Goal: Transaction & Acquisition: Obtain resource

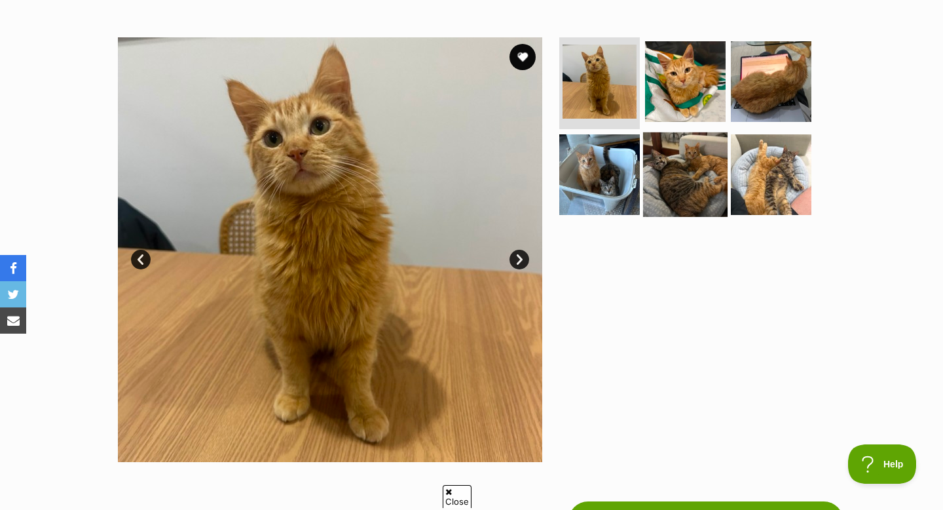
click at [669, 173] on img at bounding box center [685, 174] width 85 height 85
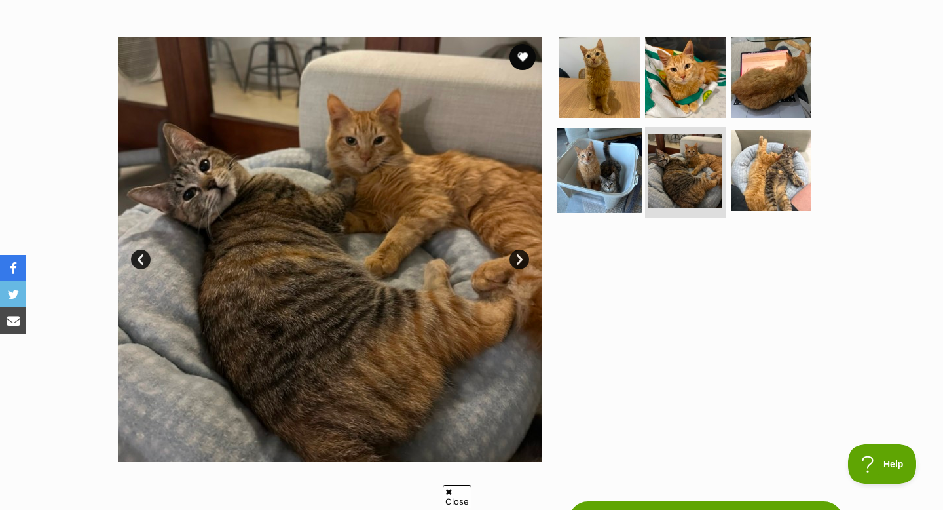
click at [595, 171] on img at bounding box center [600, 170] width 85 height 85
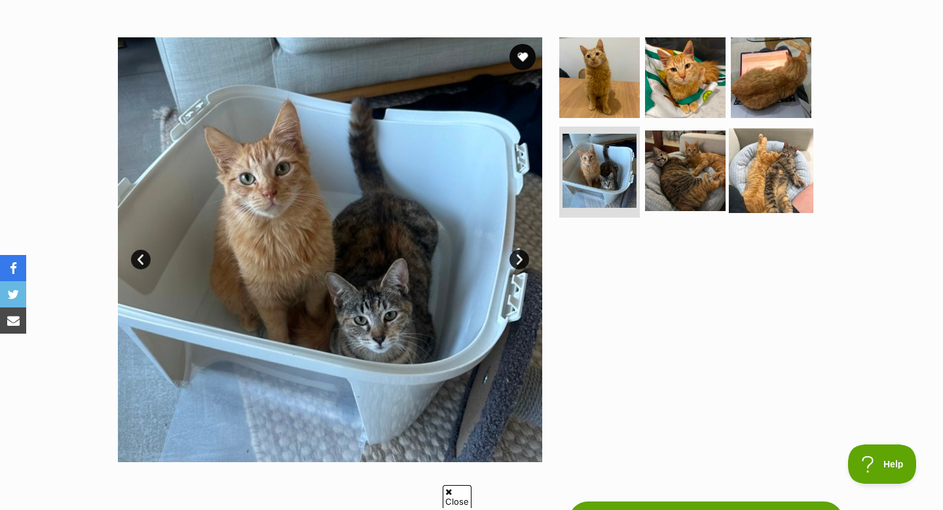
click at [756, 172] on img at bounding box center [771, 170] width 85 height 85
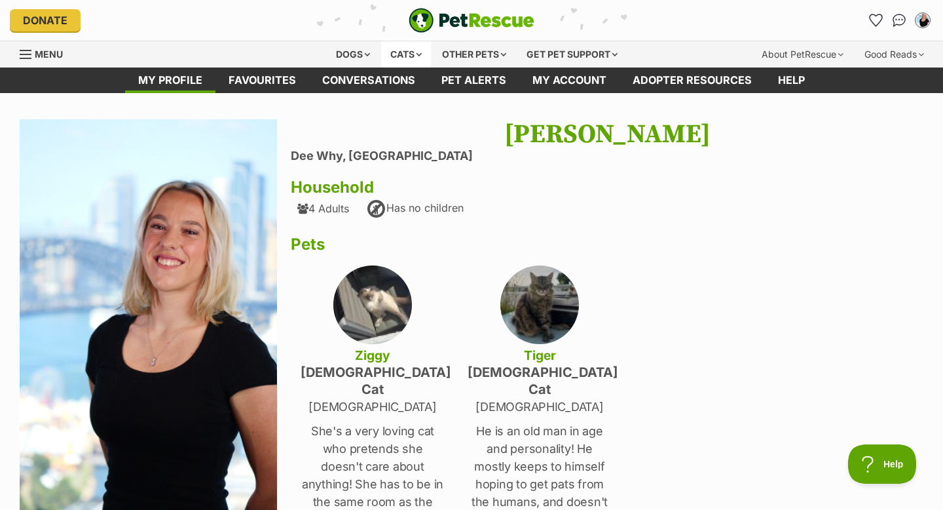
click at [392, 60] on div "Cats" at bounding box center [406, 54] width 50 height 26
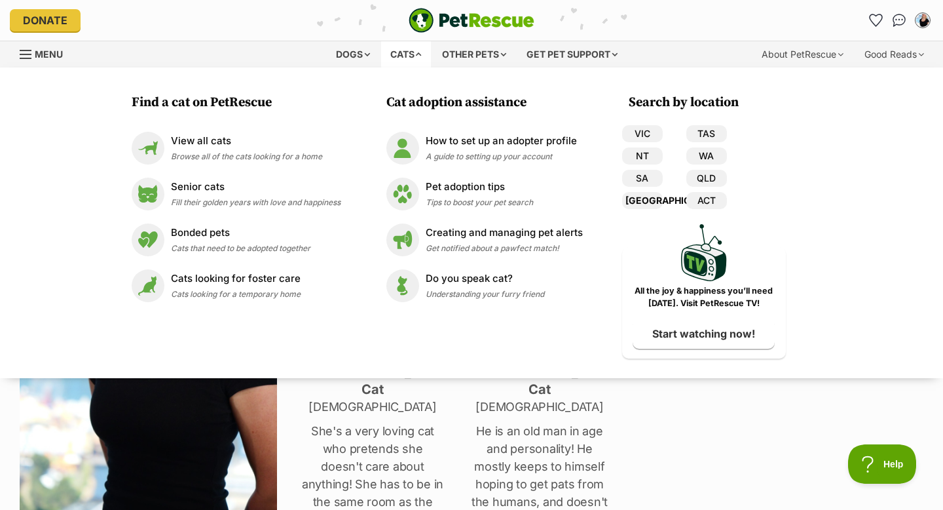
click at [649, 197] on link "[GEOGRAPHIC_DATA]" at bounding box center [642, 200] width 41 height 17
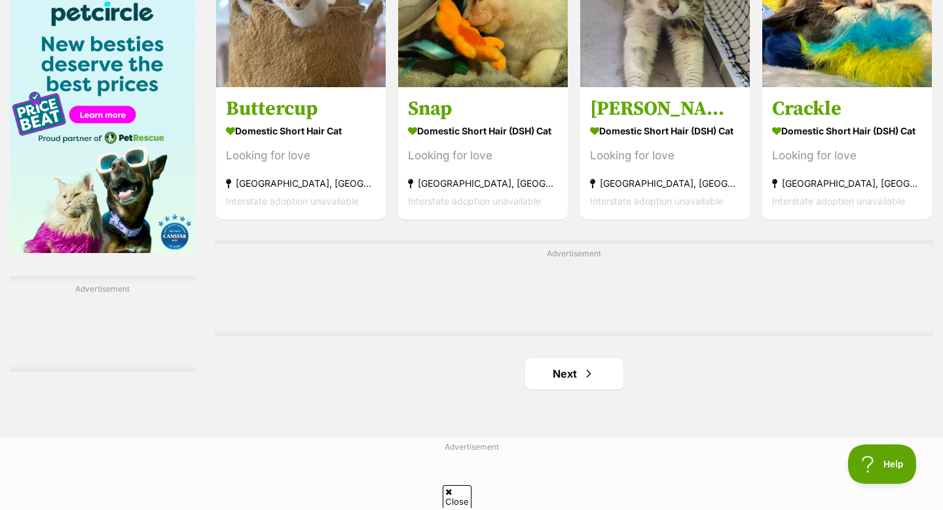
scroll to position [2032, 0]
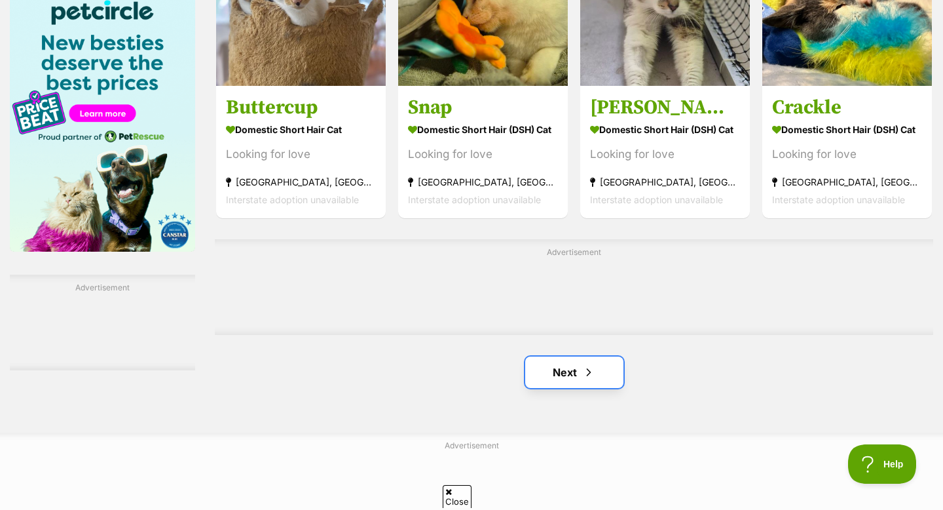
click at [575, 372] on link "Next" at bounding box center [574, 371] width 98 height 31
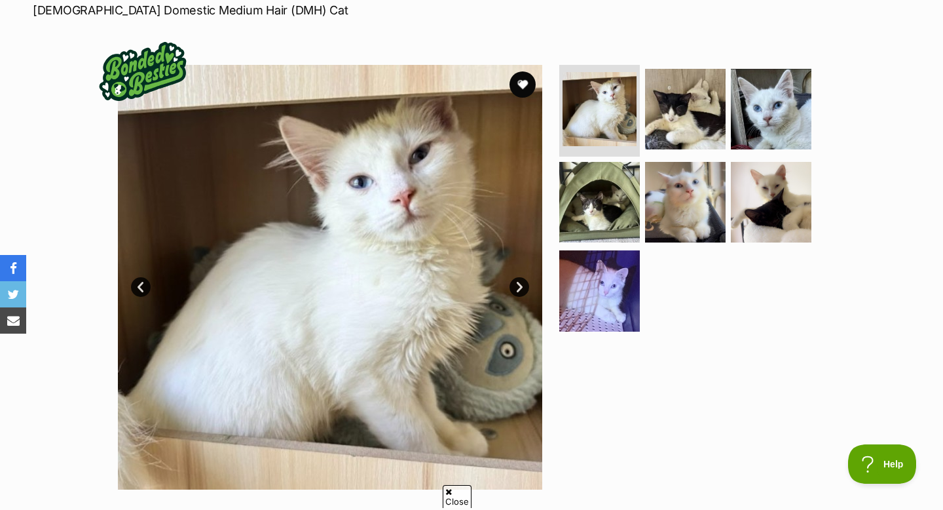
scroll to position [211, 0]
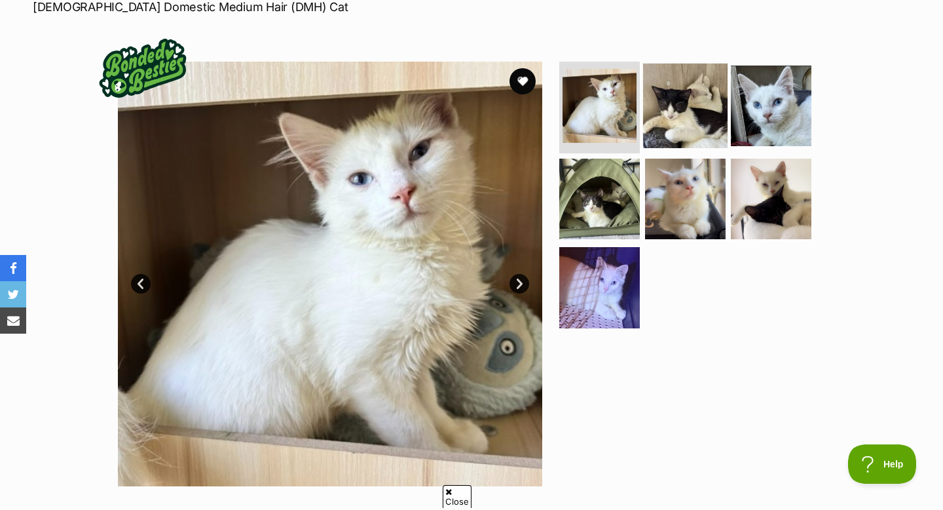
click at [675, 91] on img at bounding box center [685, 106] width 85 height 85
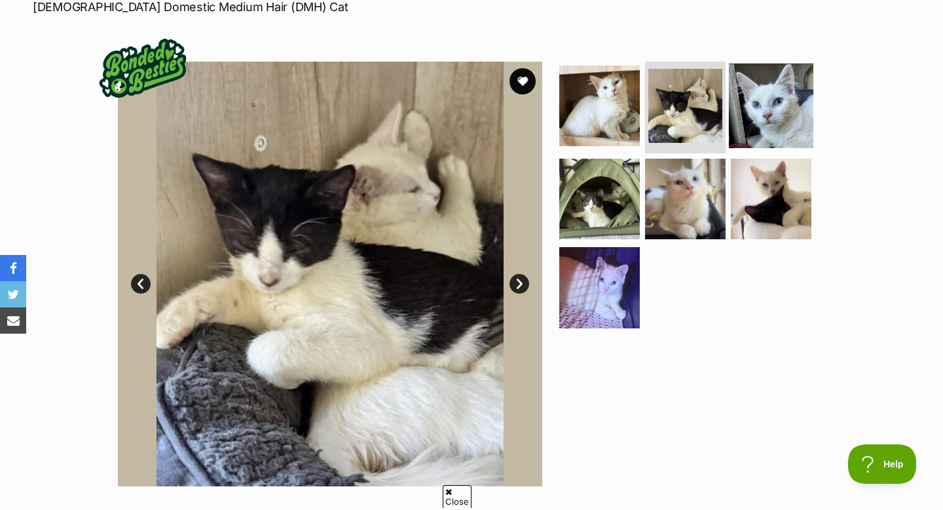
click at [767, 97] on img at bounding box center [771, 106] width 85 height 85
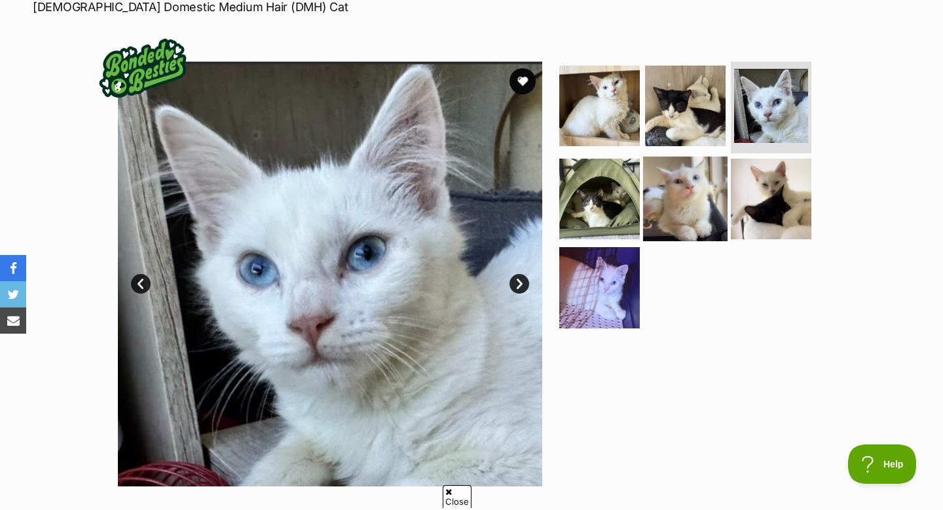
click at [653, 210] on img at bounding box center [685, 198] width 85 height 85
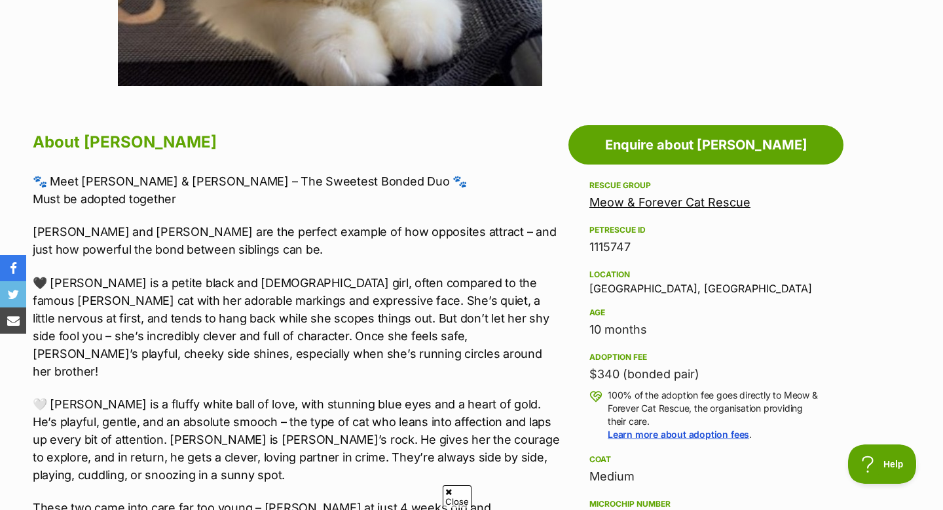
scroll to position [613, 0]
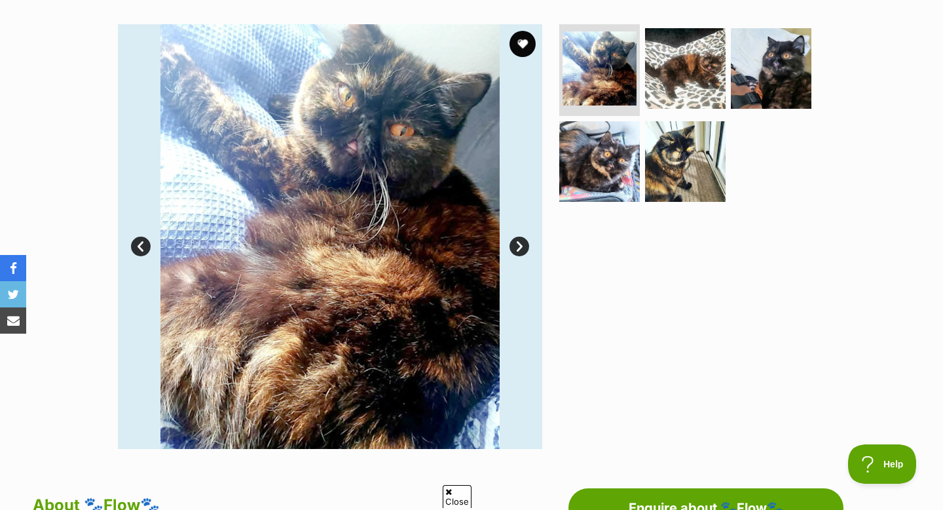
scroll to position [250, 0]
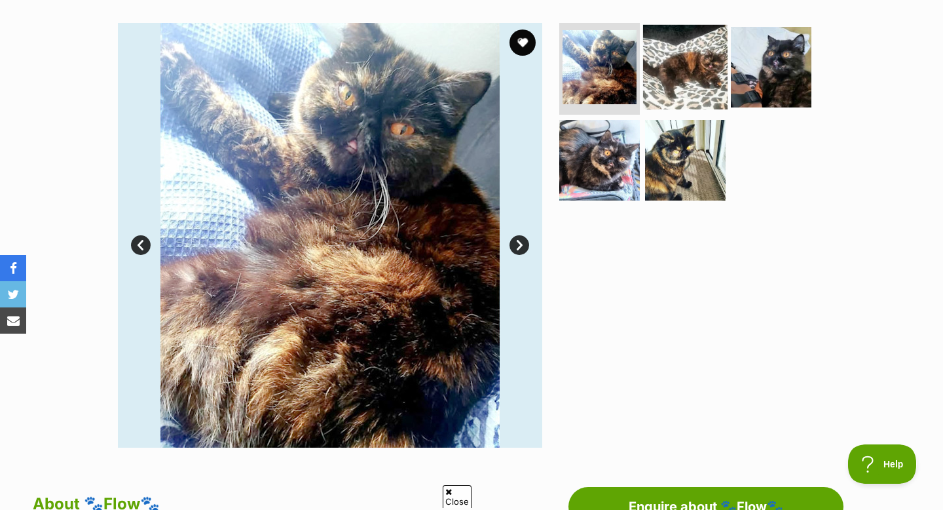
click at [683, 70] on img at bounding box center [685, 67] width 85 height 85
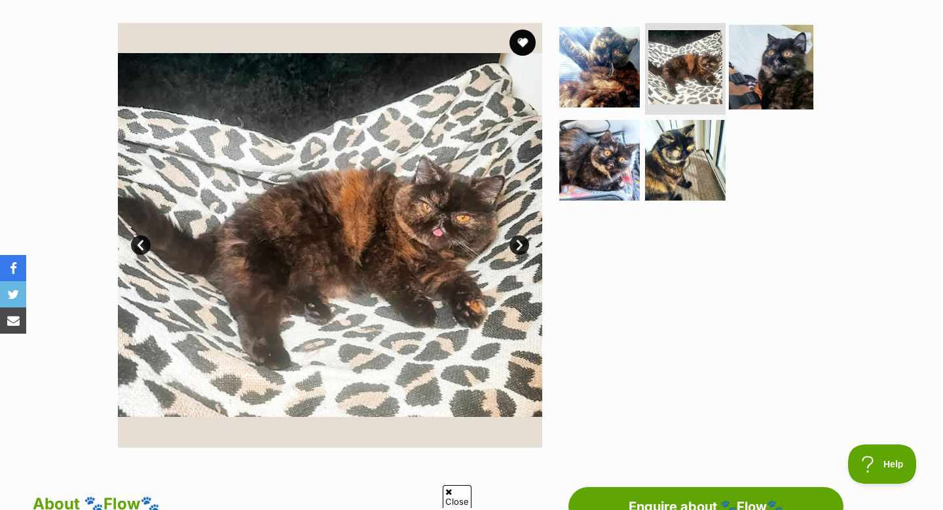
click at [765, 69] on img at bounding box center [771, 67] width 85 height 85
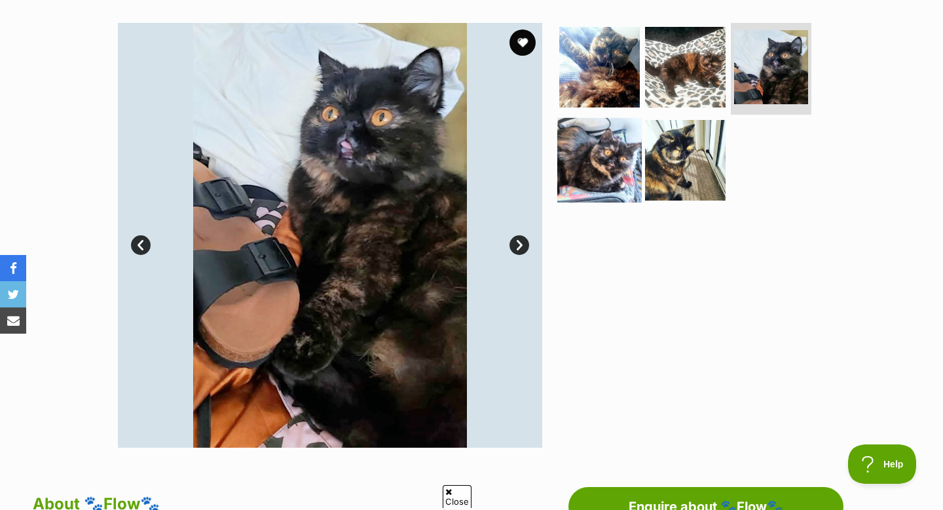
click at [605, 160] on img at bounding box center [600, 159] width 85 height 85
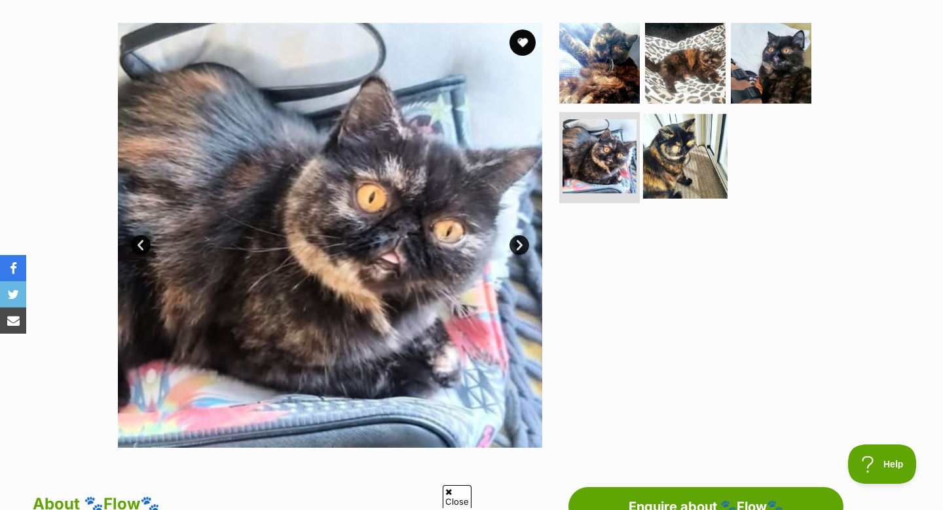
click at [685, 153] on img at bounding box center [685, 155] width 85 height 85
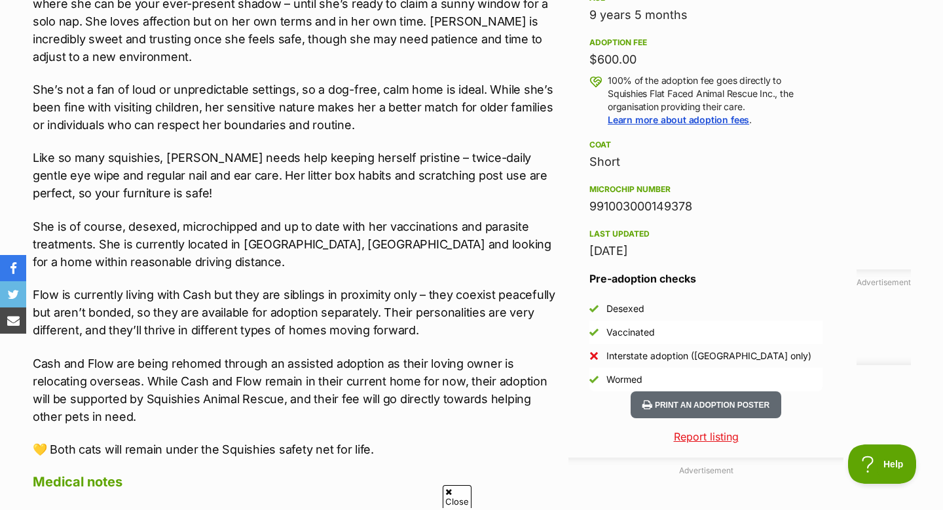
scroll to position [928, 0]
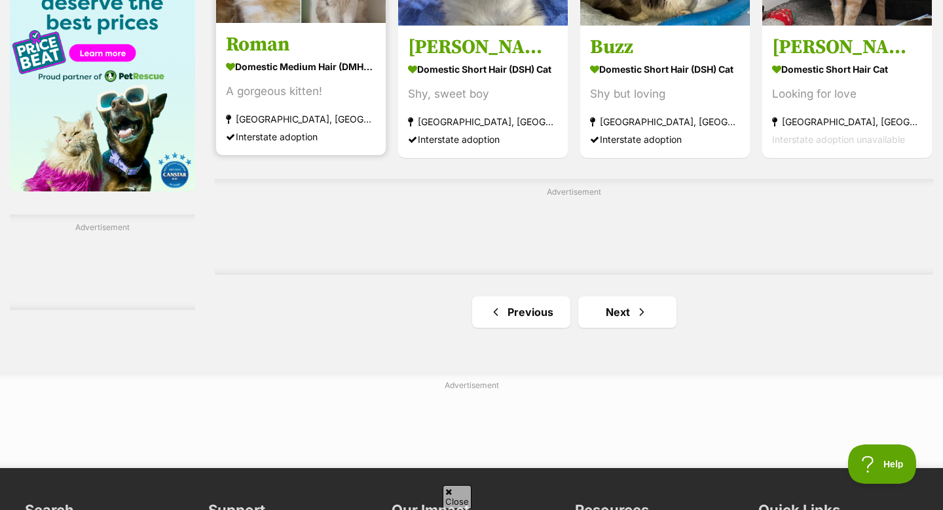
scroll to position [2163, 0]
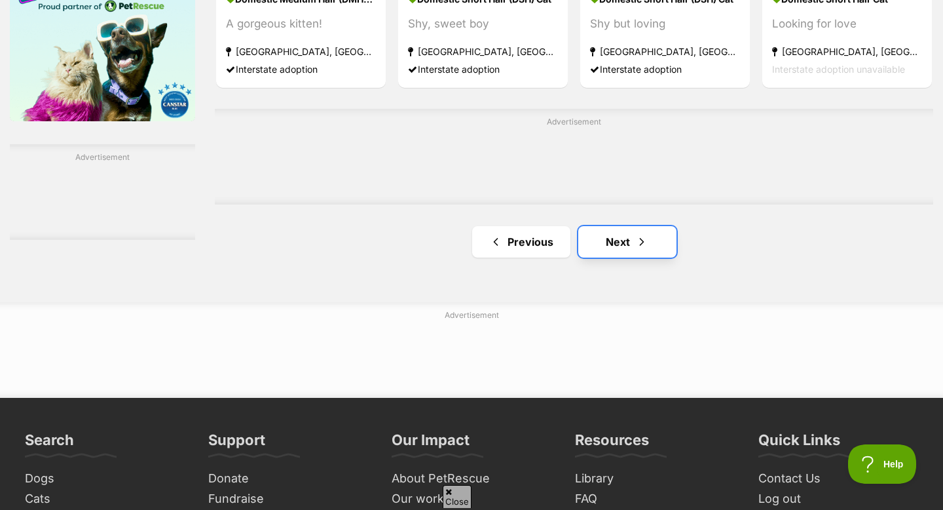
click at [620, 244] on link "Next" at bounding box center [628, 241] width 98 height 31
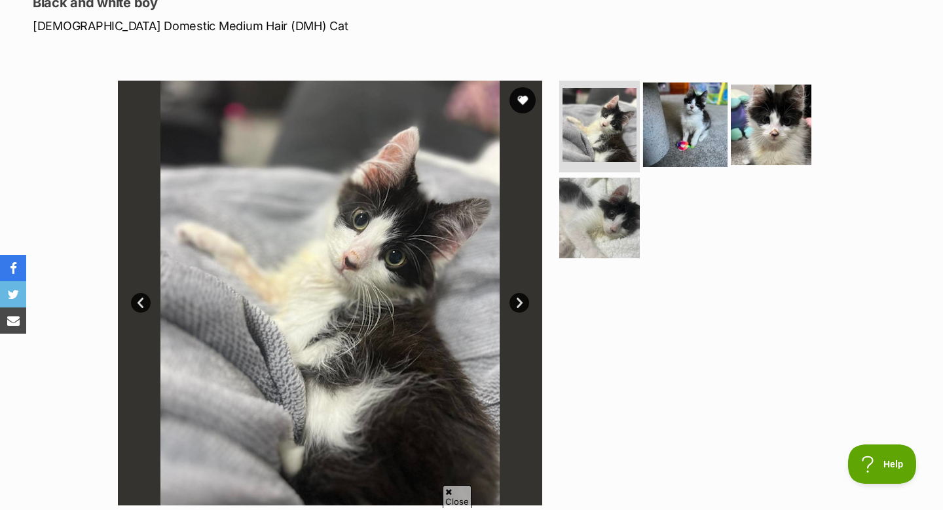
click at [677, 121] on img at bounding box center [685, 125] width 85 height 85
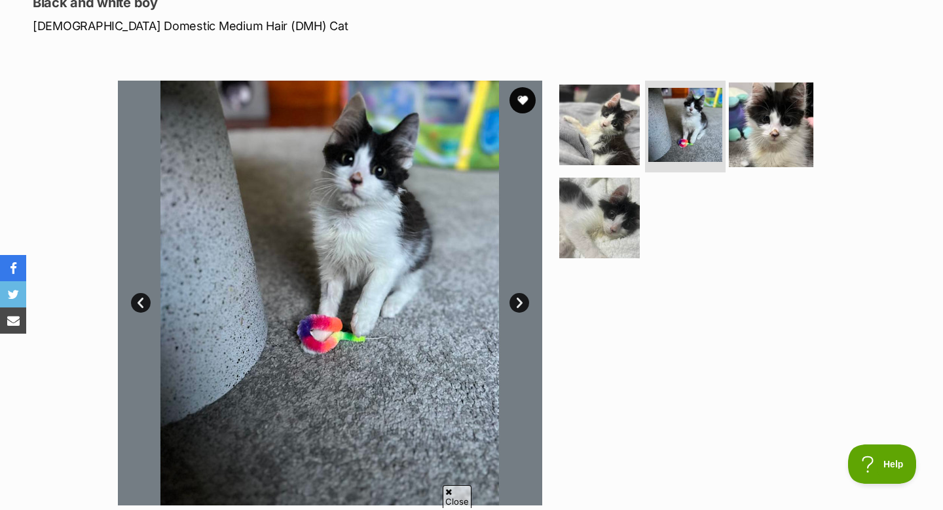
click at [776, 122] on img at bounding box center [771, 125] width 85 height 85
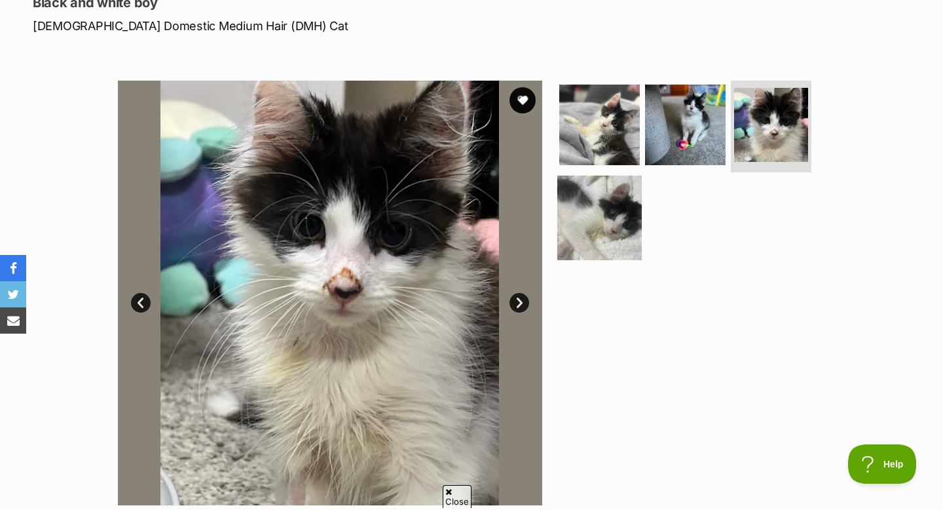
click at [588, 225] on img at bounding box center [600, 217] width 85 height 85
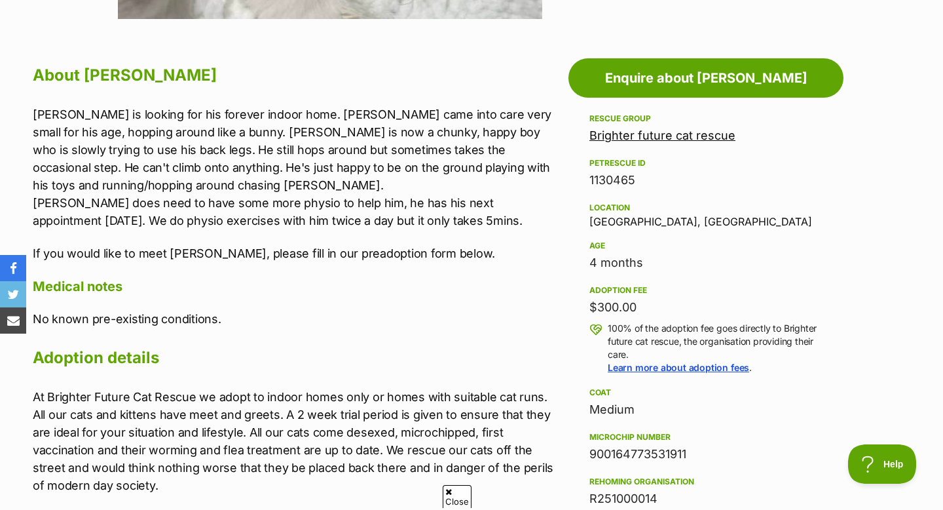
scroll to position [679, 0]
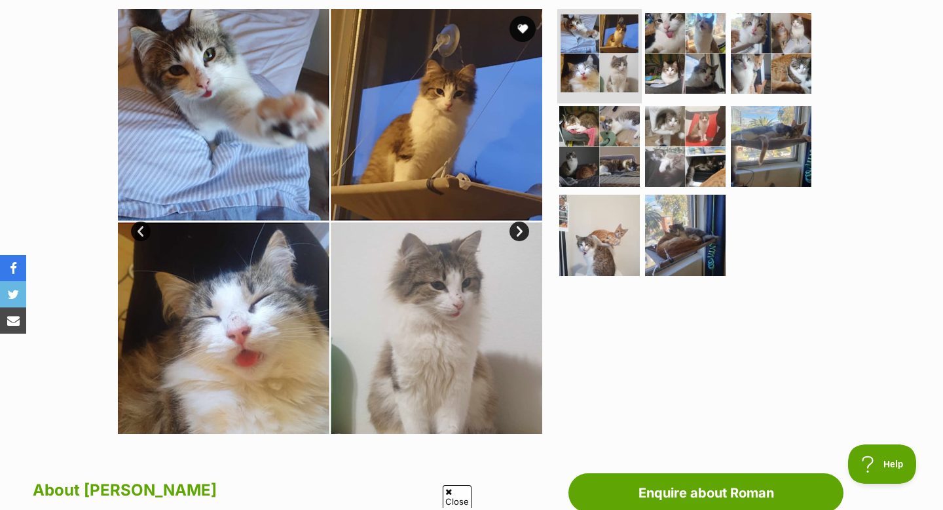
scroll to position [267, 0]
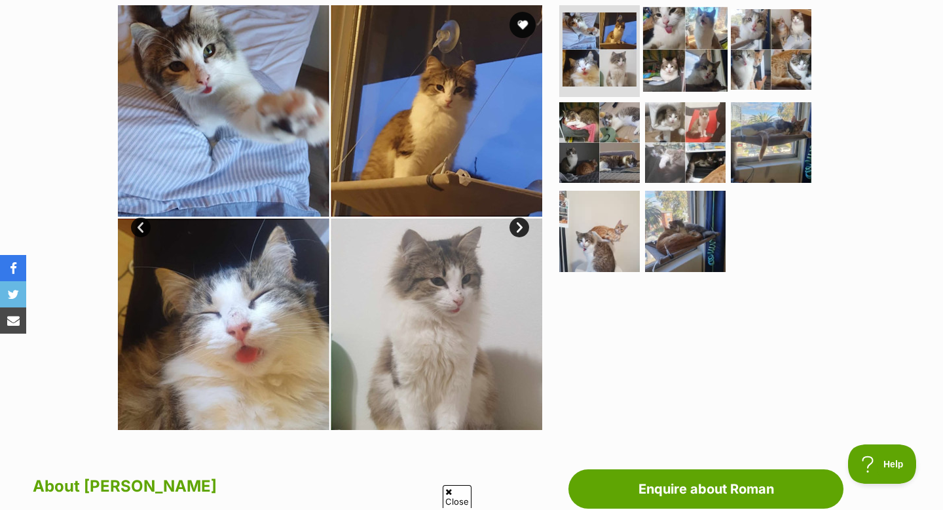
click at [703, 50] on img at bounding box center [685, 49] width 85 height 85
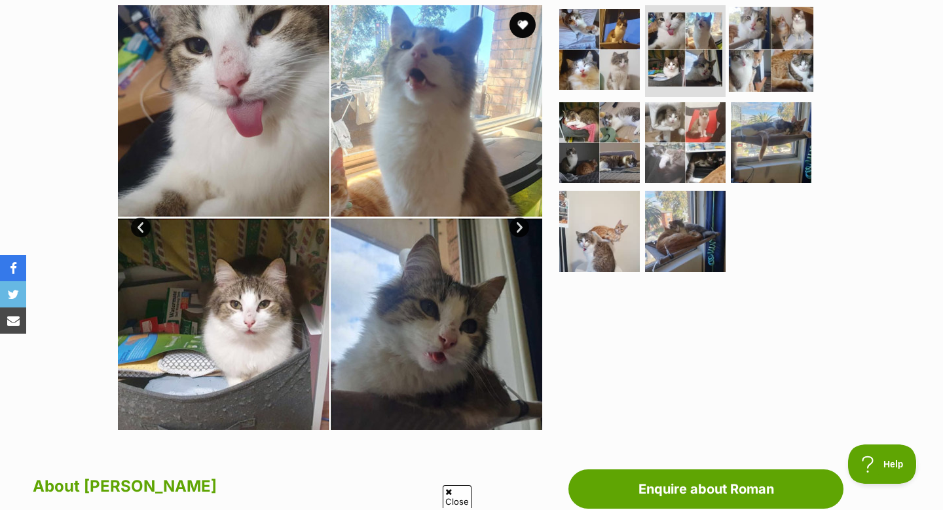
click at [784, 44] on img at bounding box center [771, 49] width 85 height 85
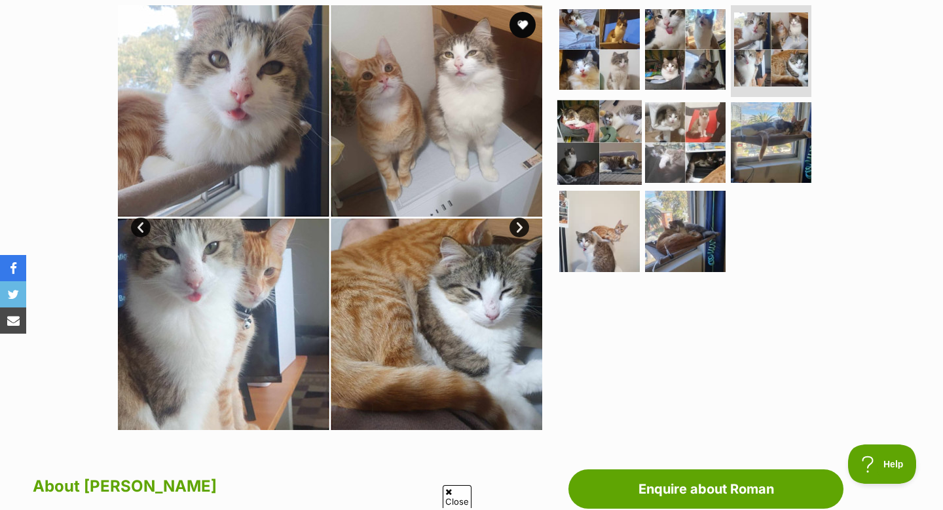
click at [609, 127] on img at bounding box center [600, 142] width 85 height 85
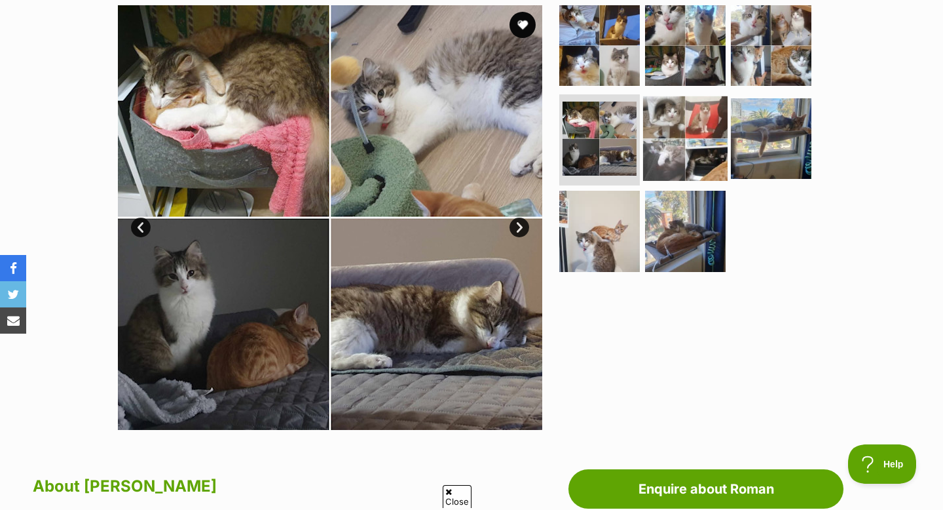
click at [678, 129] on img at bounding box center [685, 138] width 85 height 85
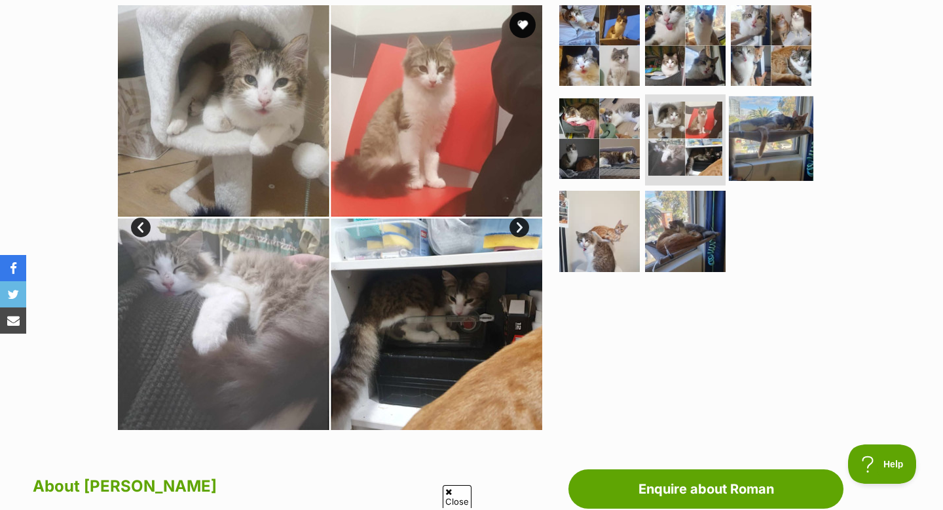
click at [762, 126] on img at bounding box center [771, 138] width 85 height 85
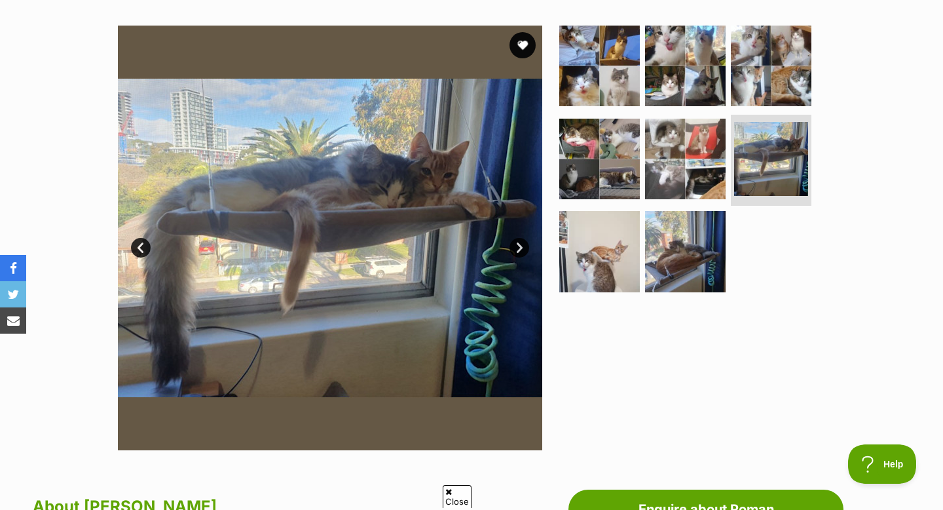
scroll to position [246, 0]
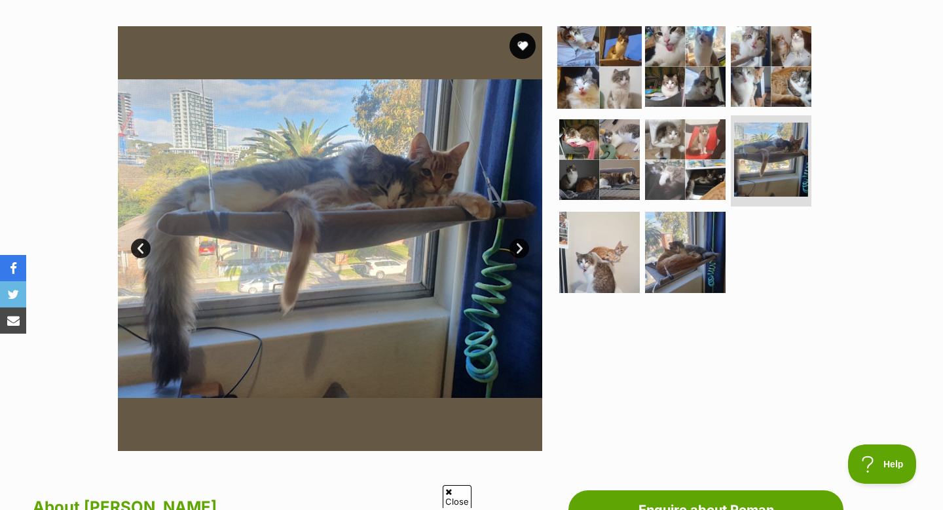
click at [607, 50] on img at bounding box center [600, 66] width 85 height 85
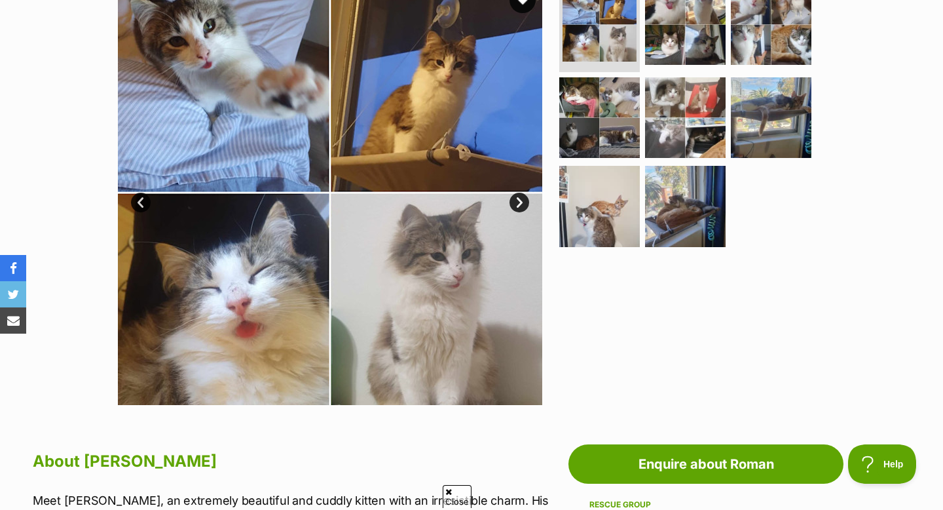
scroll to position [86, 0]
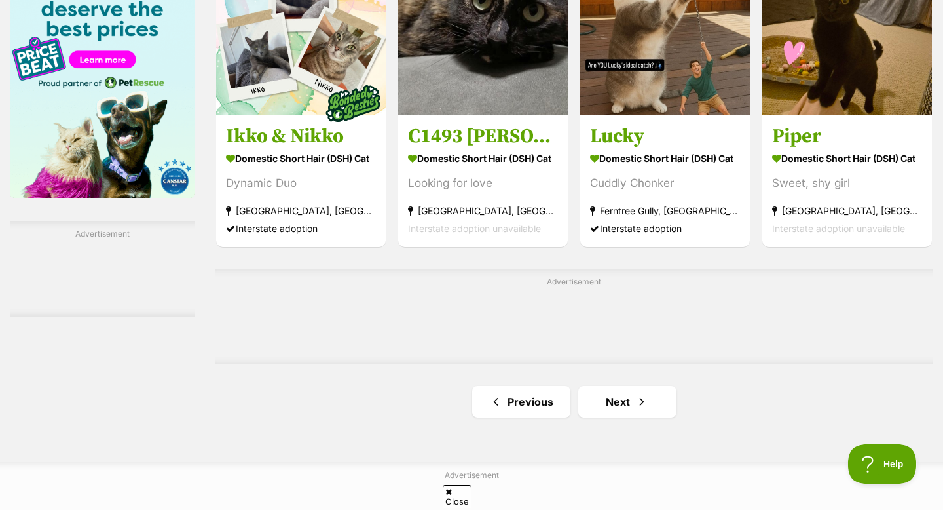
scroll to position [2087, 0]
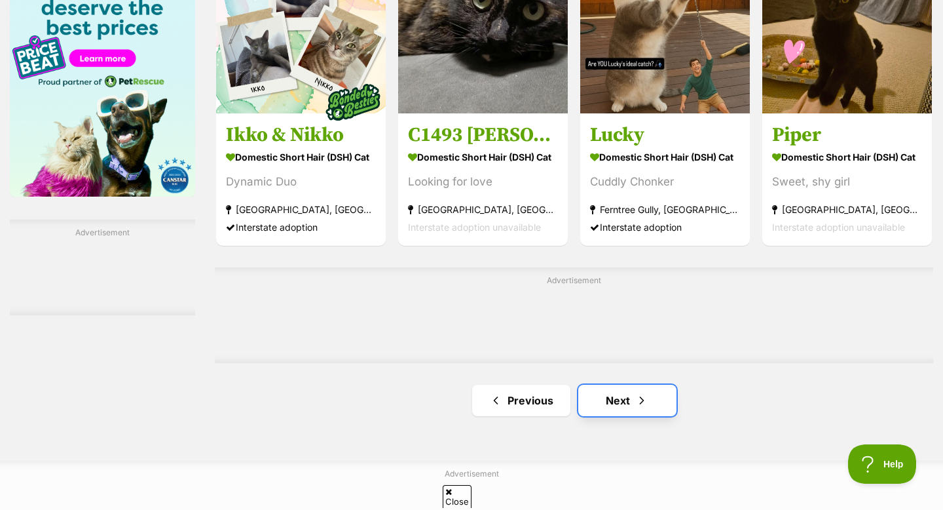
click at [621, 404] on link "Next" at bounding box center [628, 400] width 98 height 31
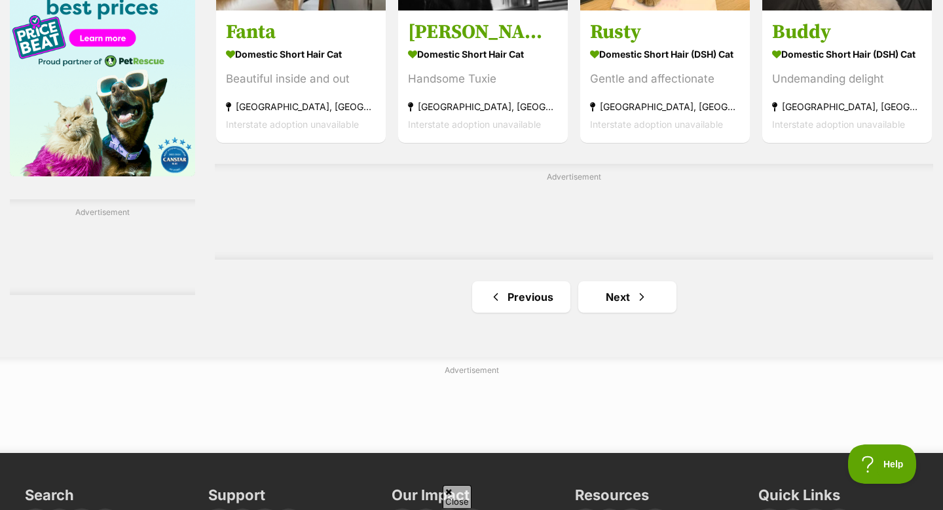
scroll to position [2109, 0]
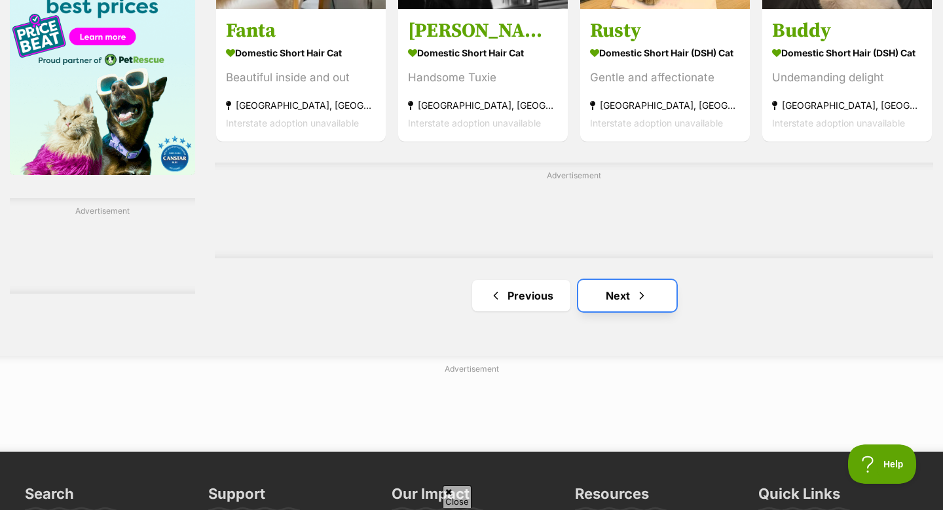
click at [622, 299] on link "Next" at bounding box center [628, 295] width 98 height 31
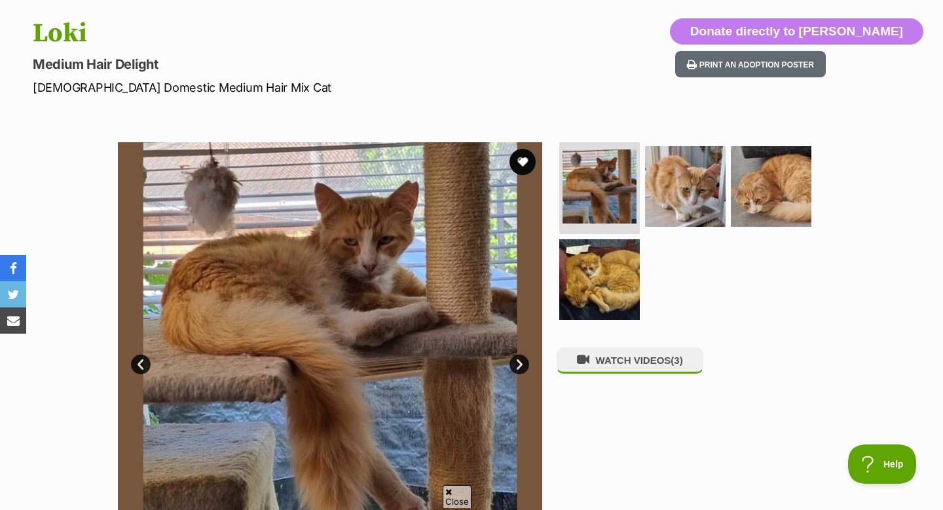
scroll to position [131, 0]
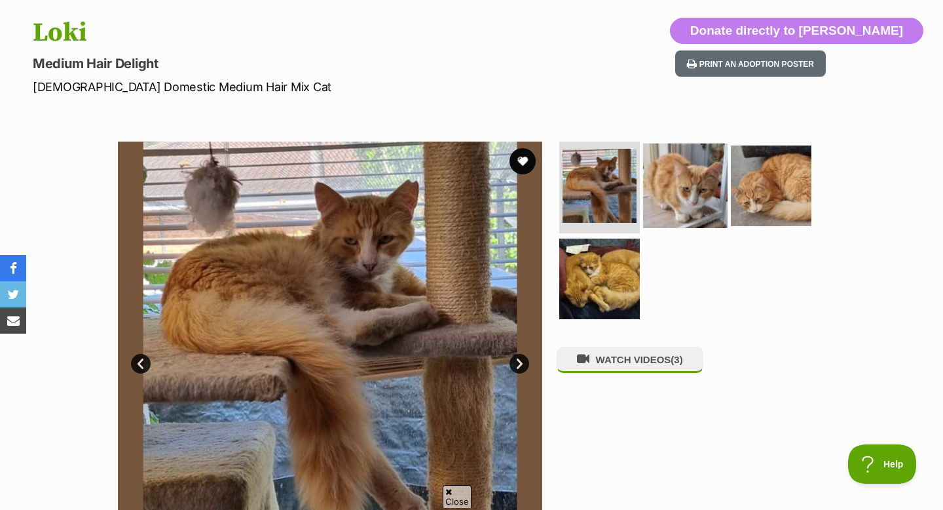
click at [669, 168] on img at bounding box center [685, 185] width 85 height 85
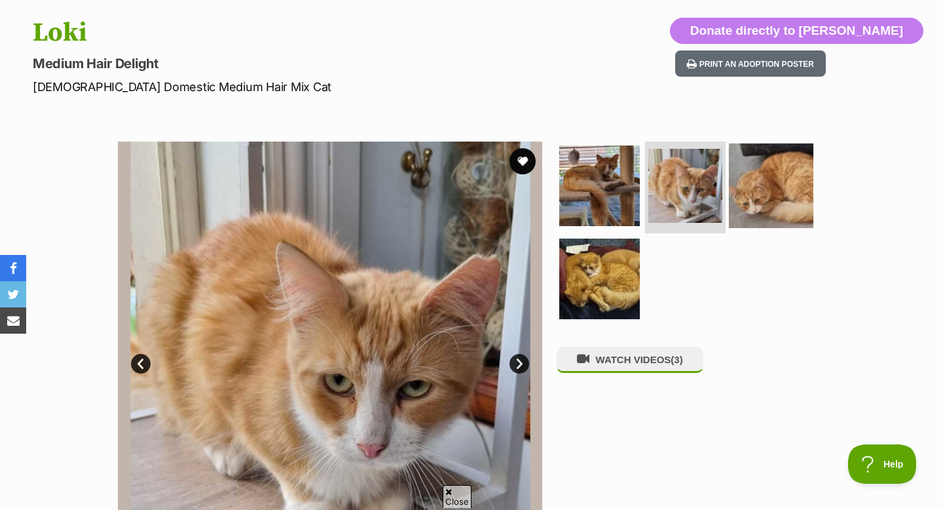
click at [759, 170] on img at bounding box center [771, 185] width 85 height 85
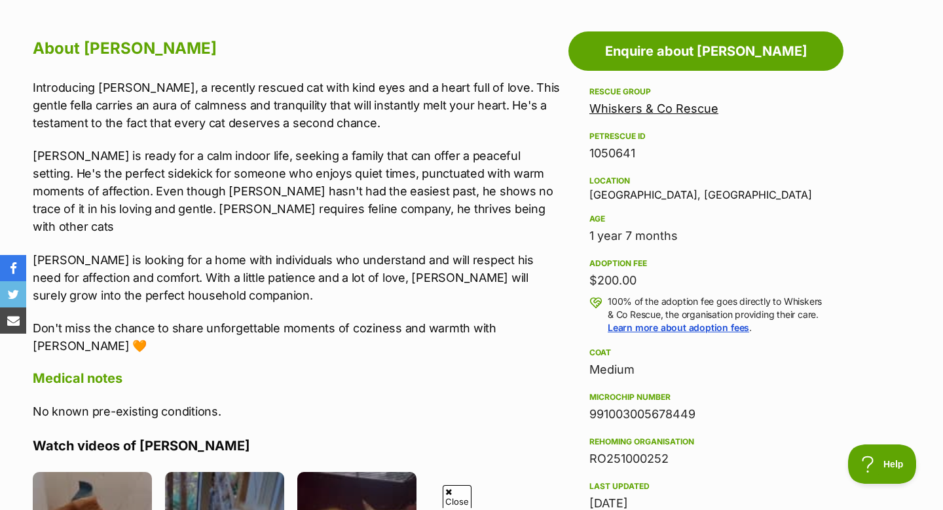
scroll to position [709, 0]
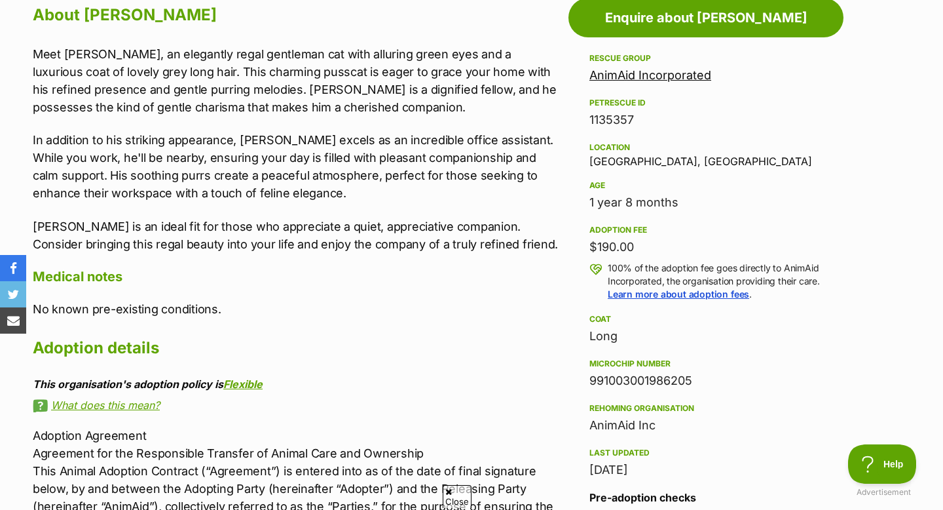
scroll to position [738, 0]
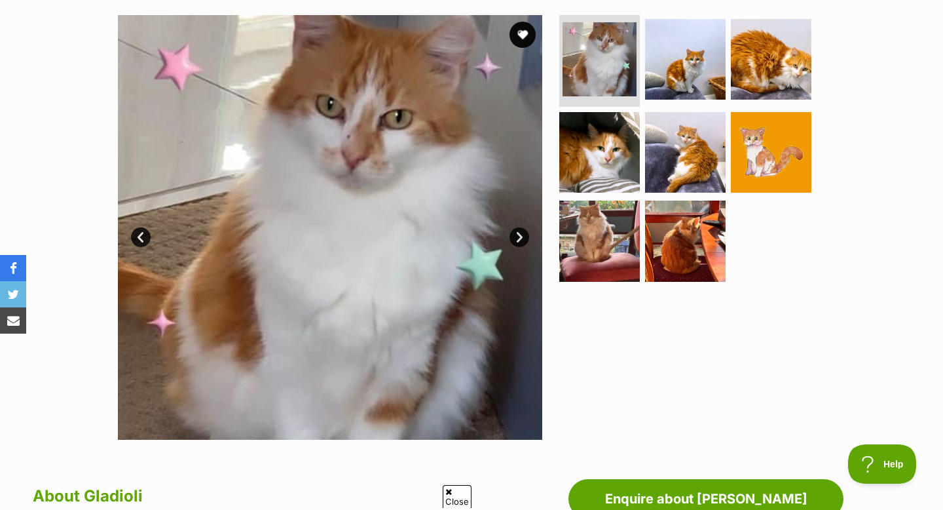
scroll to position [248, 0]
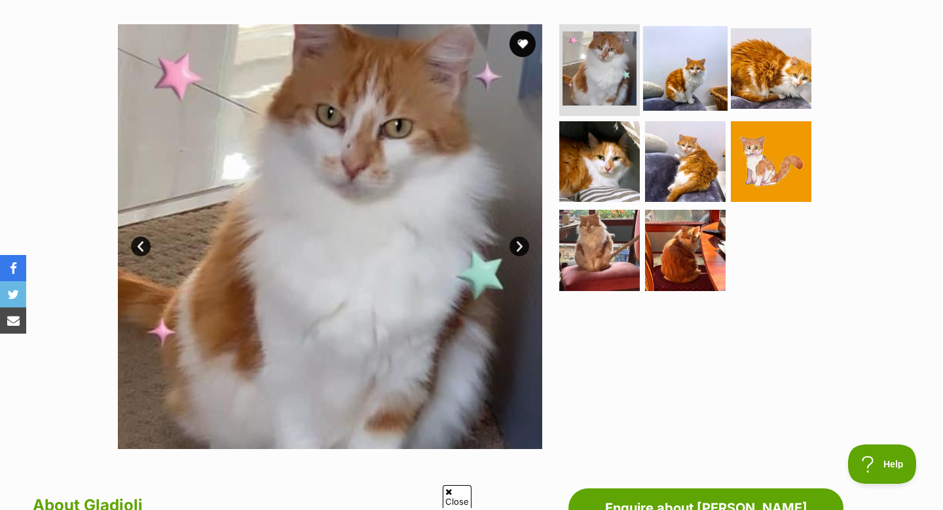
click at [689, 79] on img at bounding box center [685, 68] width 85 height 85
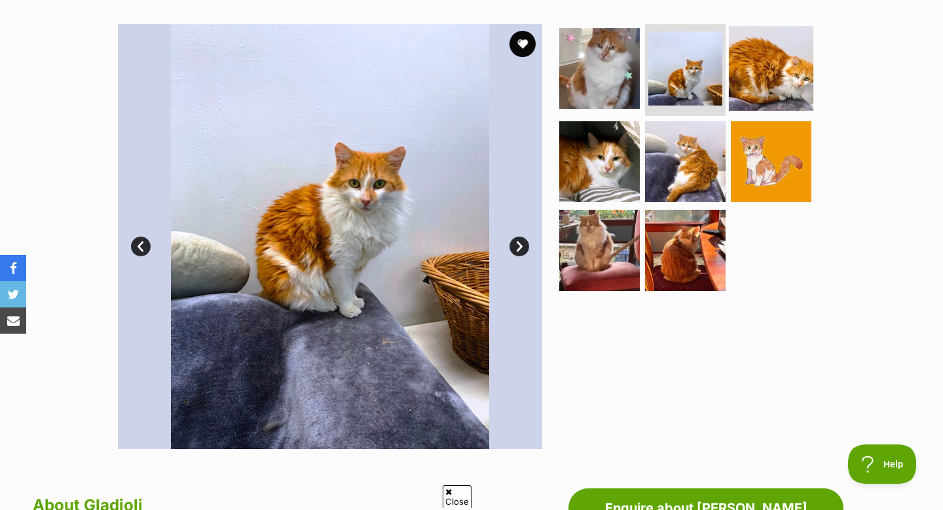
click at [778, 72] on img at bounding box center [771, 68] width 85 height 85
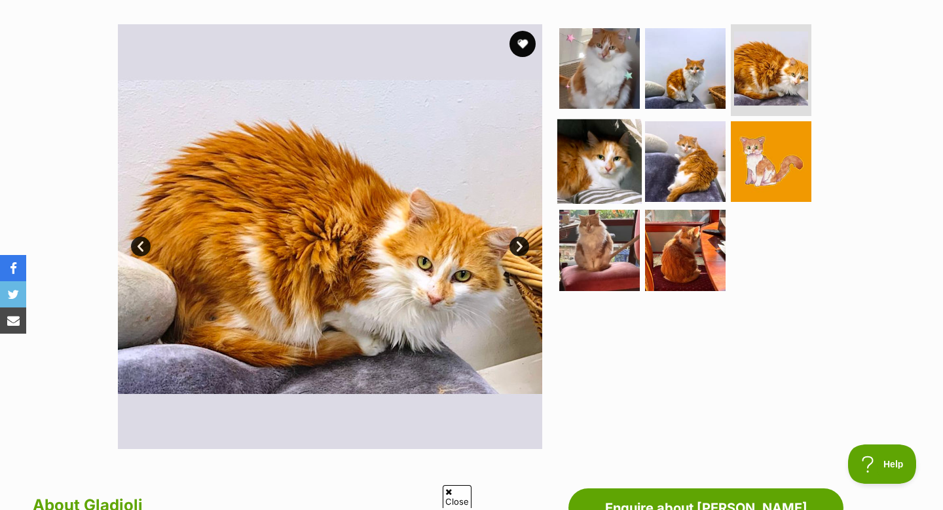
click at [602, 172] on img at bounding box center [600, 161] width 85 height 85
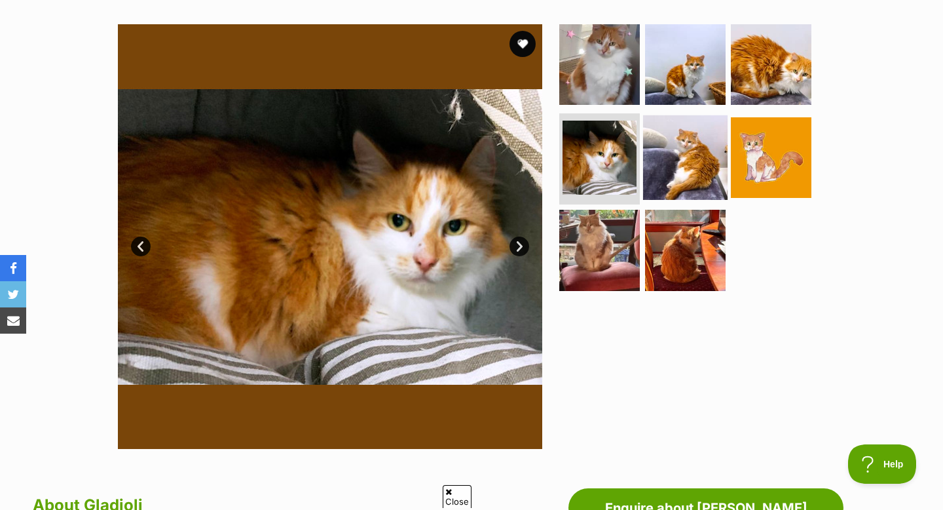
click at [678, 163] on img at bounding box center [685, 157] width 85 height 85
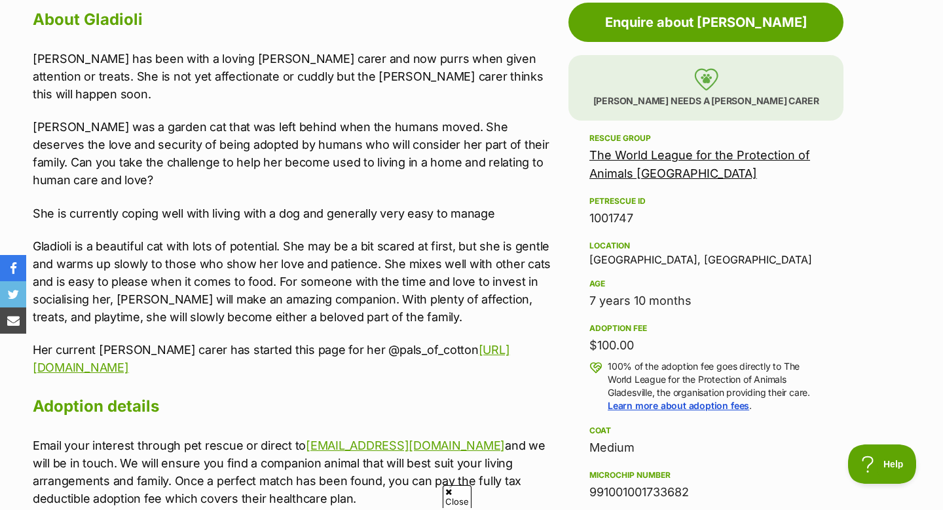
scroll to position [734, 0]
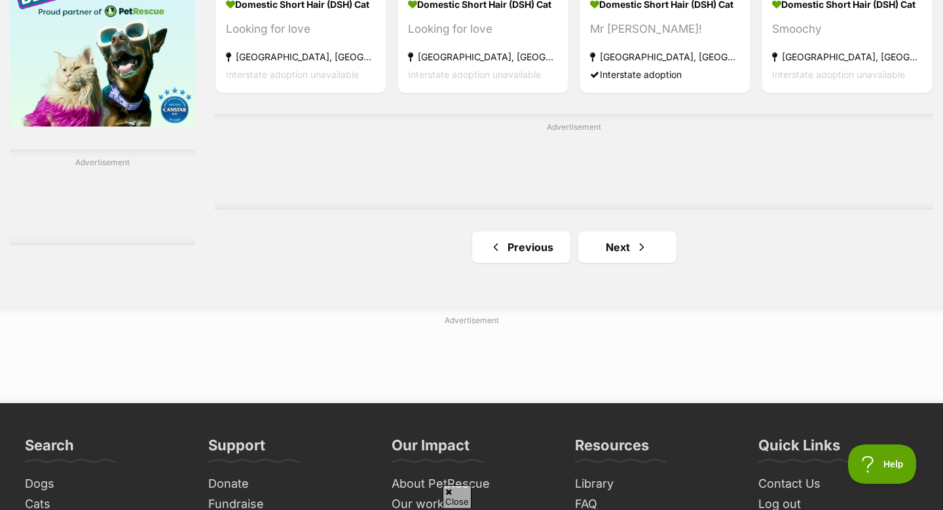
scroll to position [2178, 0]
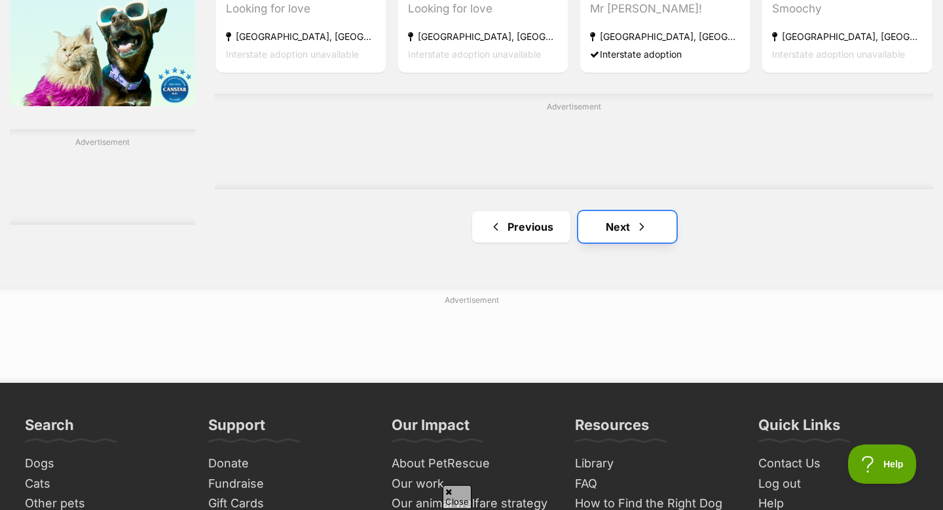
click at [626, 229] on link "Next" at bounding box center [628, 226] width 98 height 31
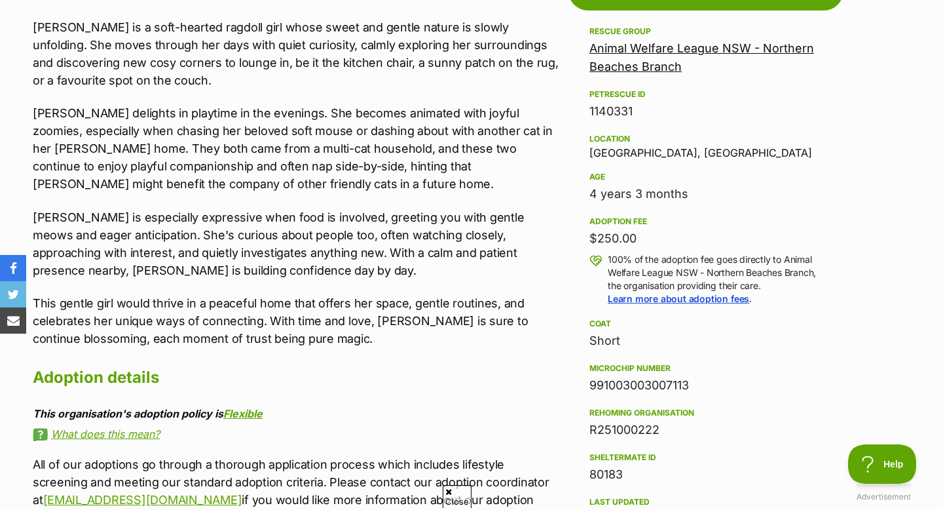
scroll to position [767, 0]
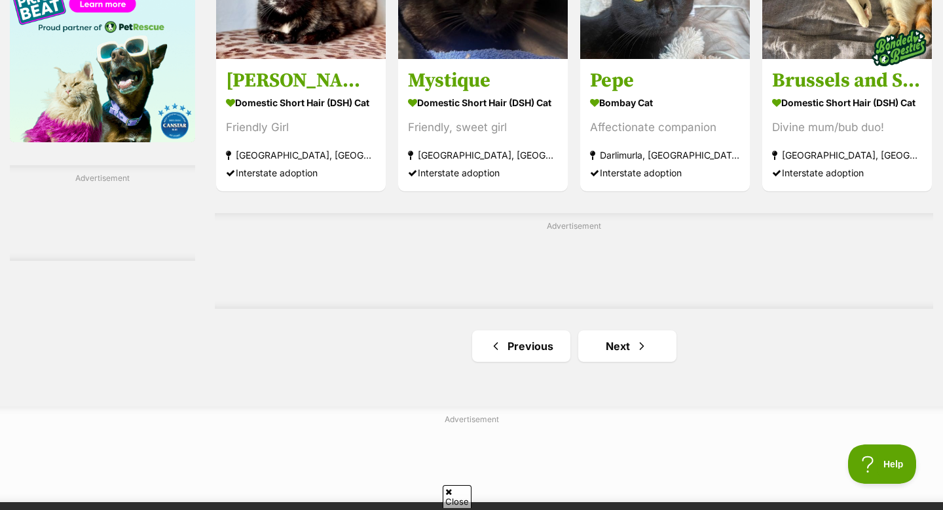
scroll to position [2150, 0]
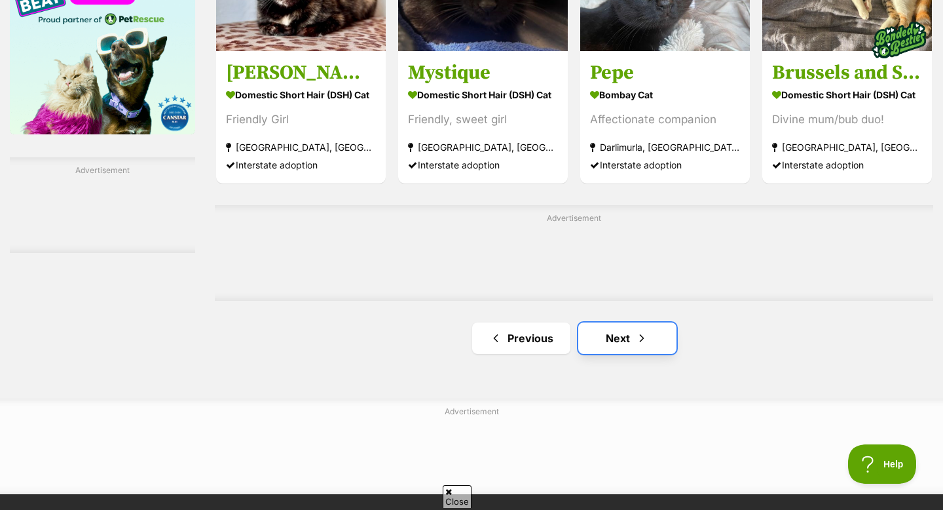
click at [628, 351] on link "Next" at bounding box center [628, 337] width 98 height 31
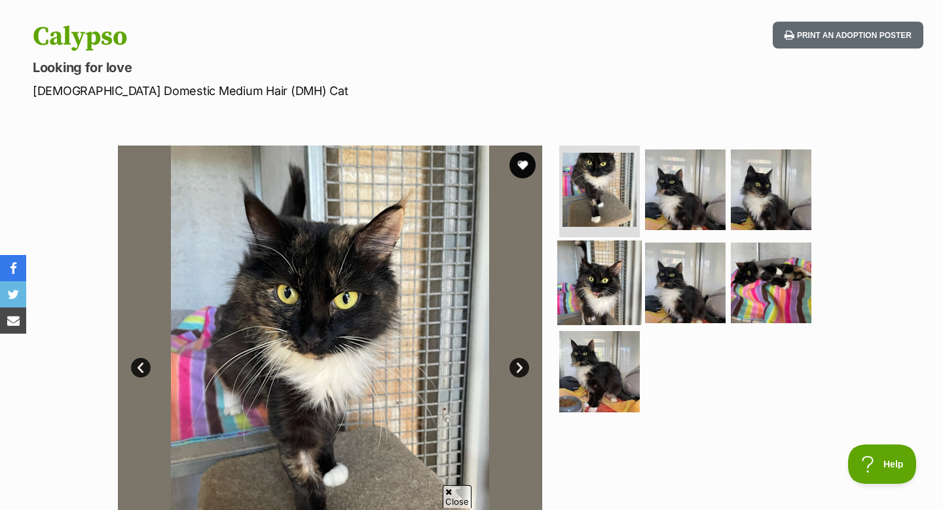
scroll to position [128, 0]
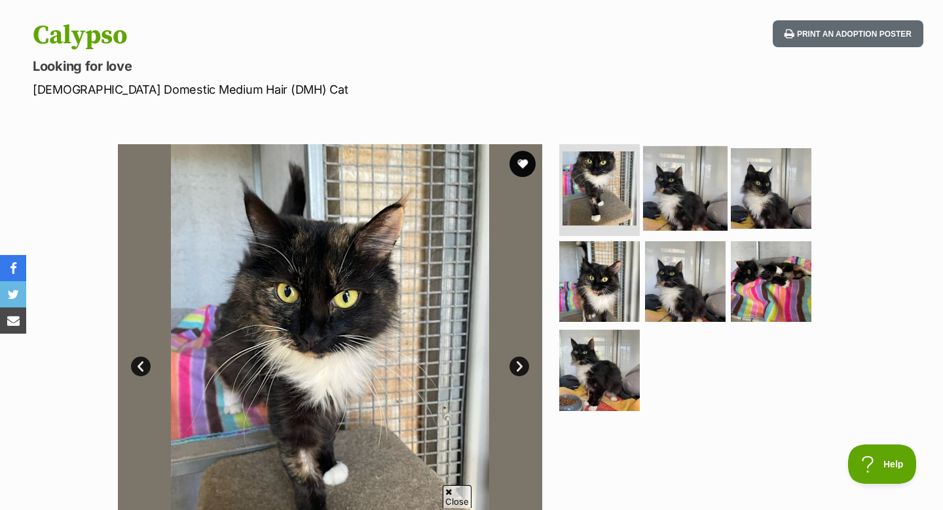
click at [681, 193] on img at bounding box center [685, 188] width 85 height 85
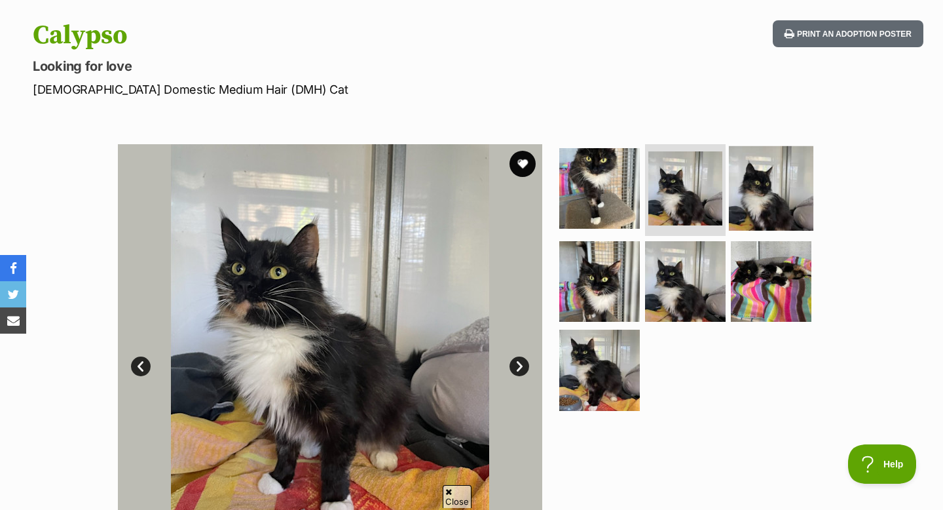
click at [791, 174] on img at bounding box center [771, 188] width 85 height 85
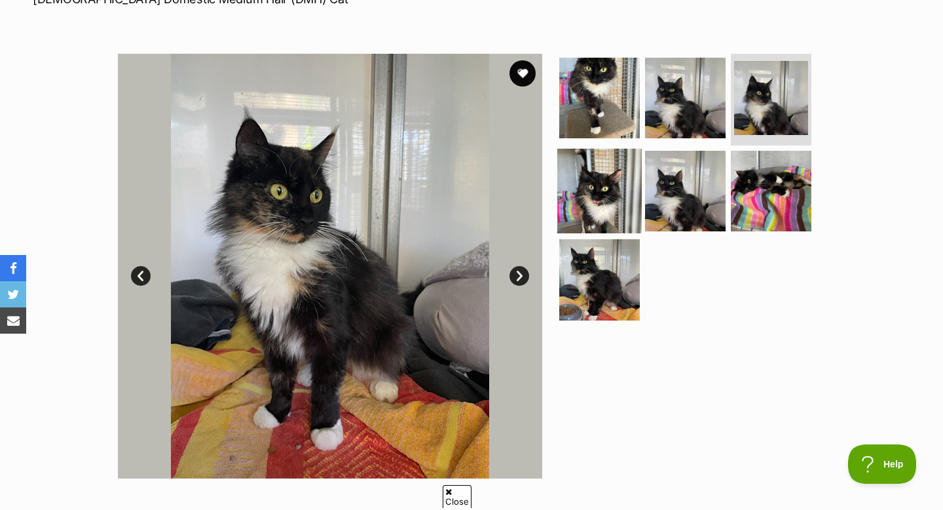
scroll to position [221, 0]
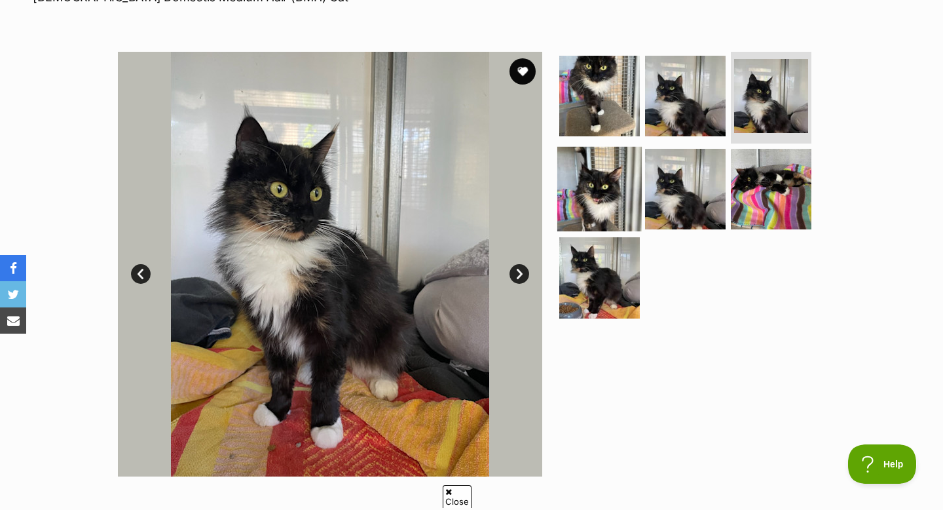
click at [583, 180] on img at bounding box center [600, 188] width 85 height 85
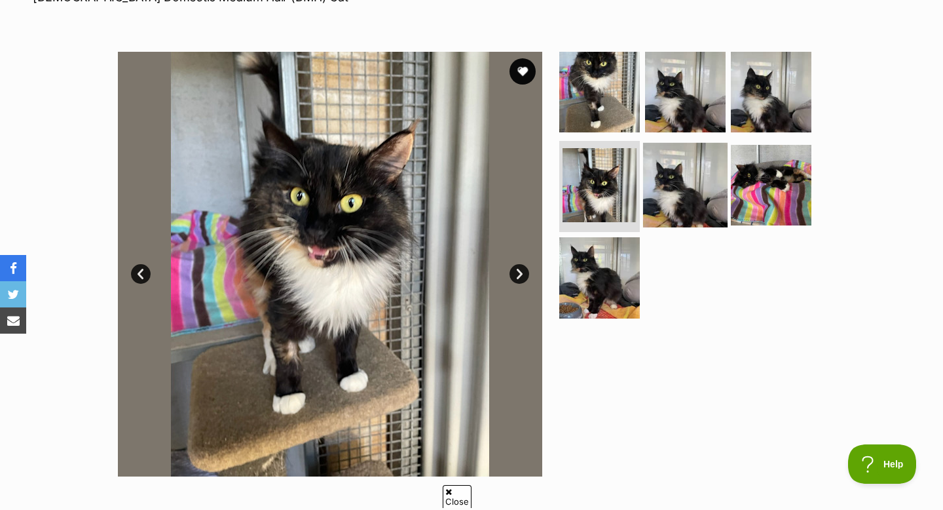
click at [670, 181] on img at bounding box center [685, 184] width 85 height 85
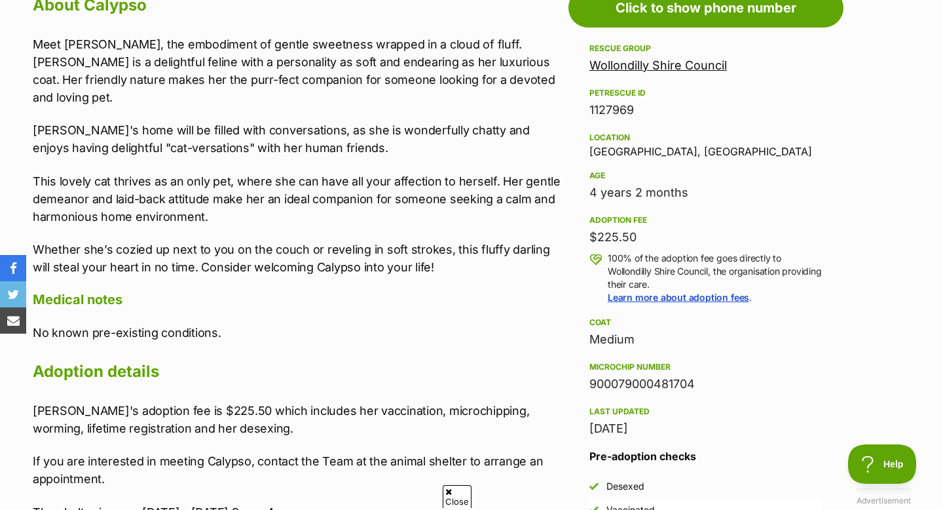
scroll to position [730, 0]
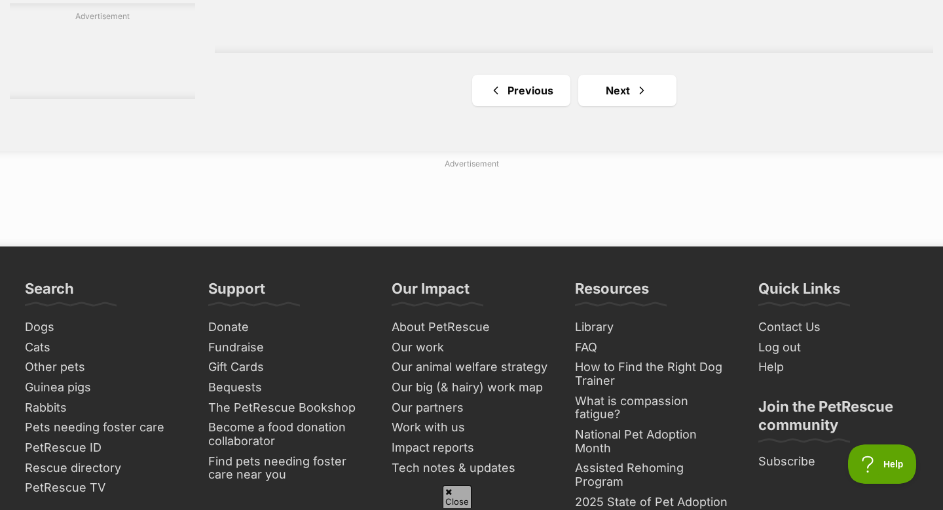
scroll to position [2313, 0]
click at [612, 96] on link "Next" at bounding box center [628, 90] width 98 height 31
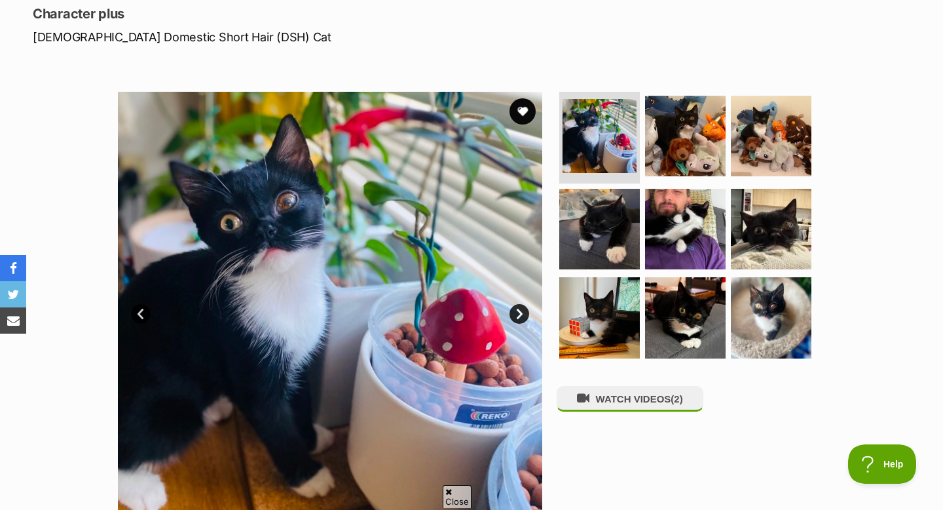
scroll to position [191, 0]
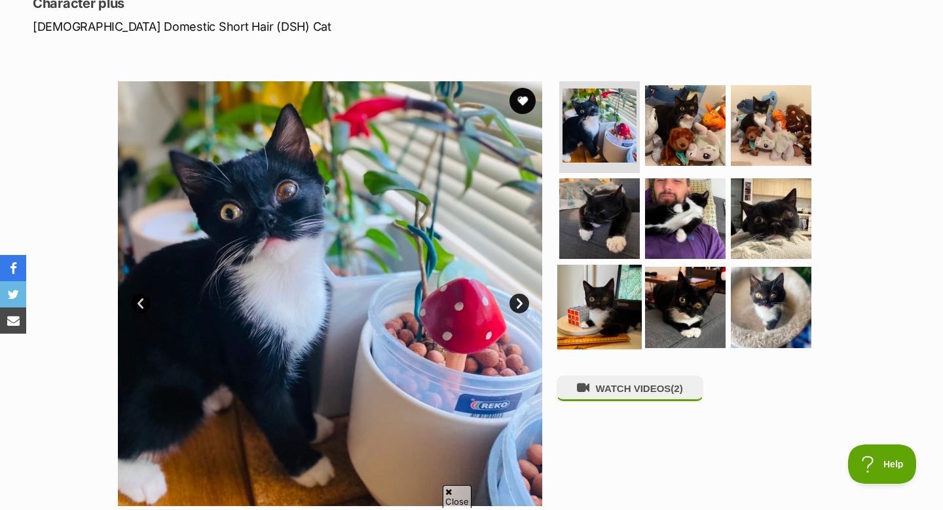
click at [603, 315] on img at bounding box center [600, 307] width 85 height 85
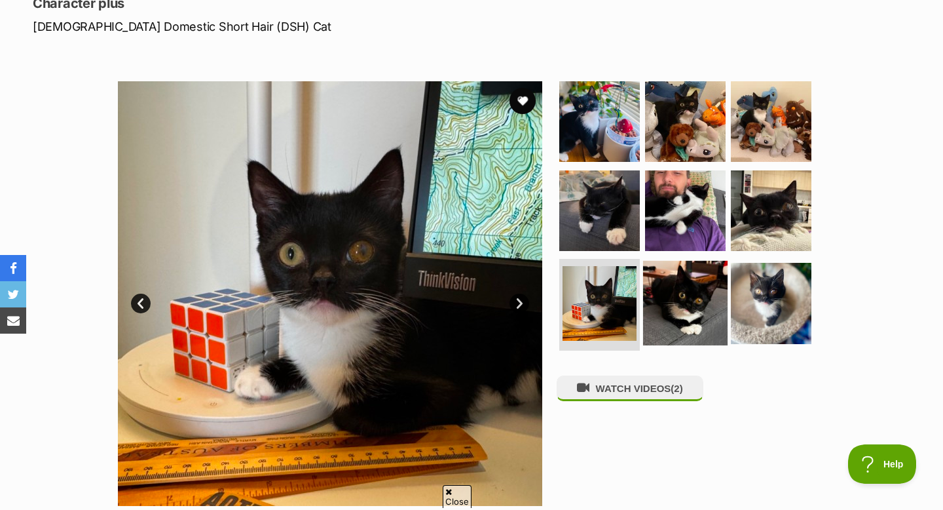
click at [679, 308] on img at bounding box center [685, 303] width 85 height 85
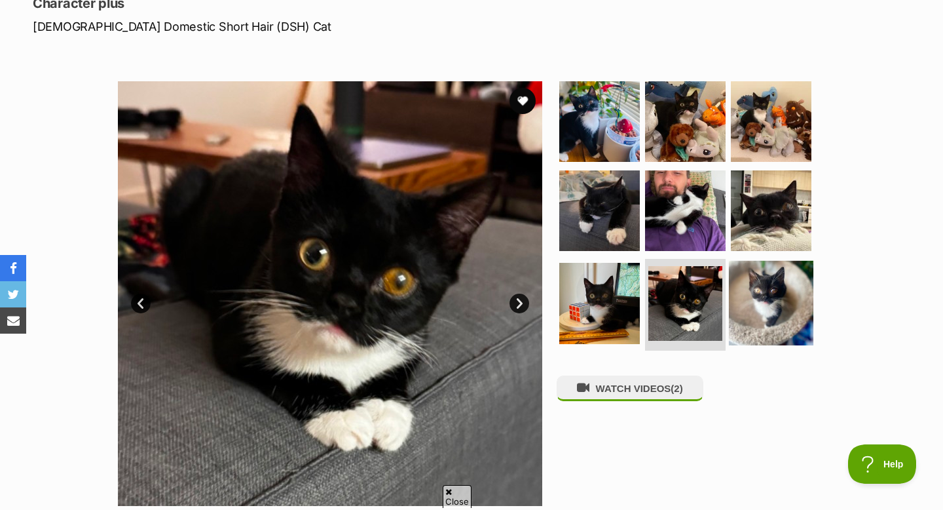
click at [754, 292] on img at bounding box center [771, 303] width 85 height 85
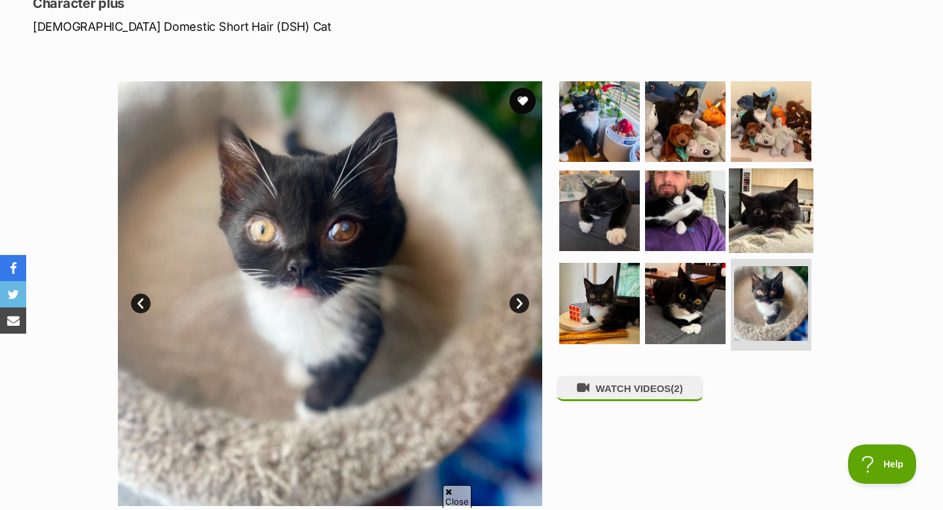
click at [758, 207] on img at bounding box center [771, 210] width 85 height 85
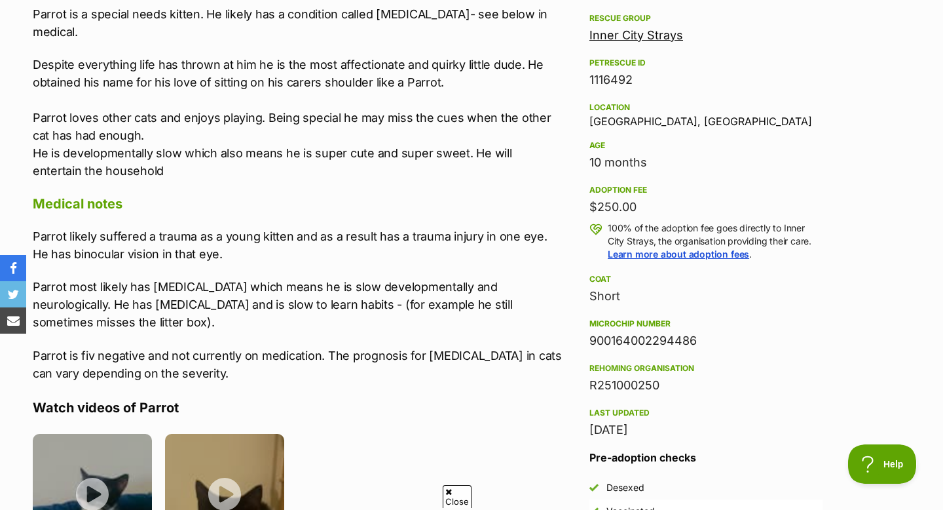
scroll to position [759, 0]
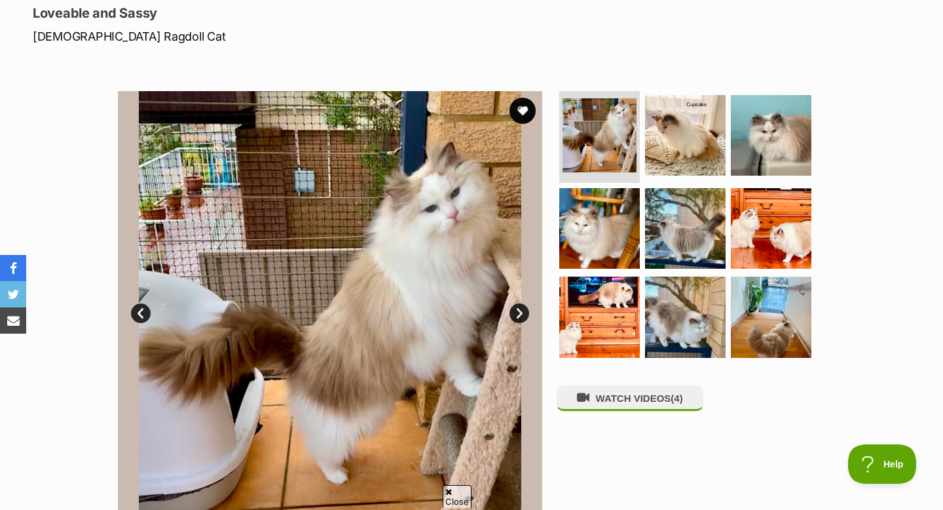
scroll to position [185, 0]
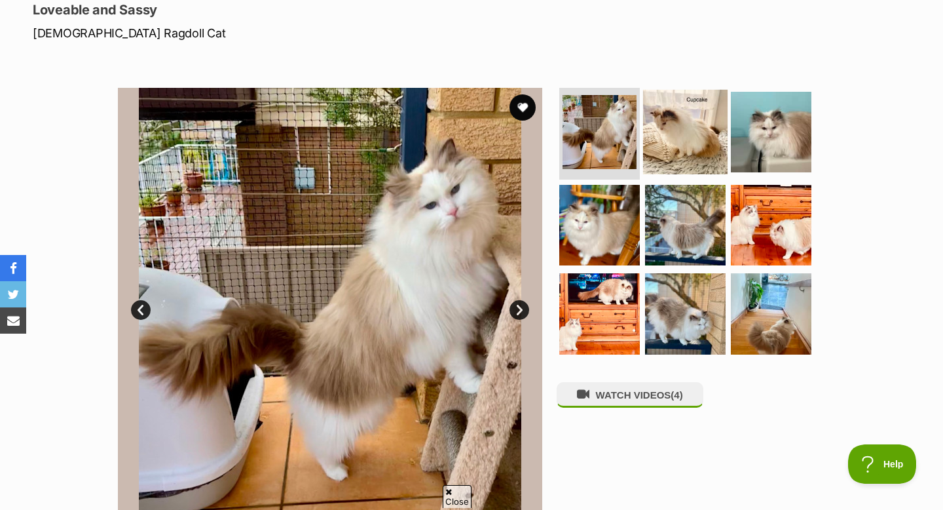
click at [672, 121] on img at bounding box center [685, 132] width 85 height 85
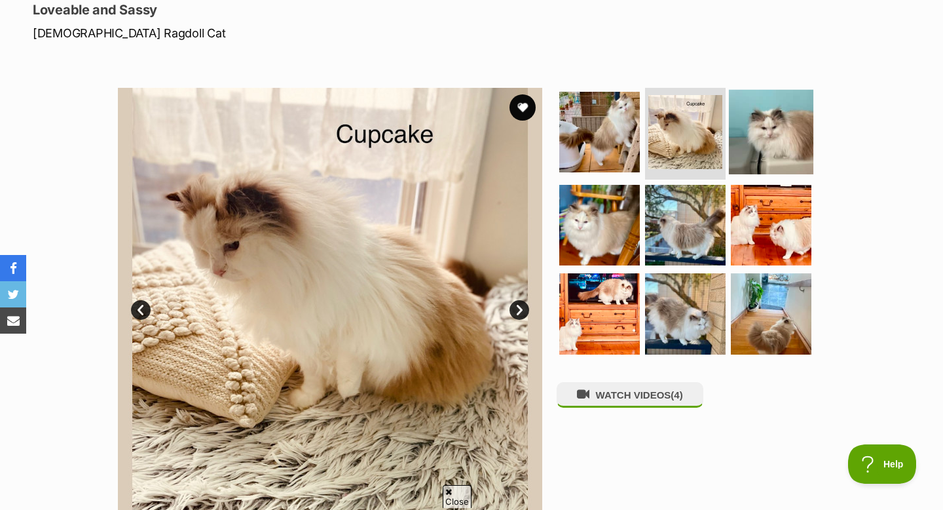
click at [769, 120] on img at bounding box center [771, 132] width 85 height 85
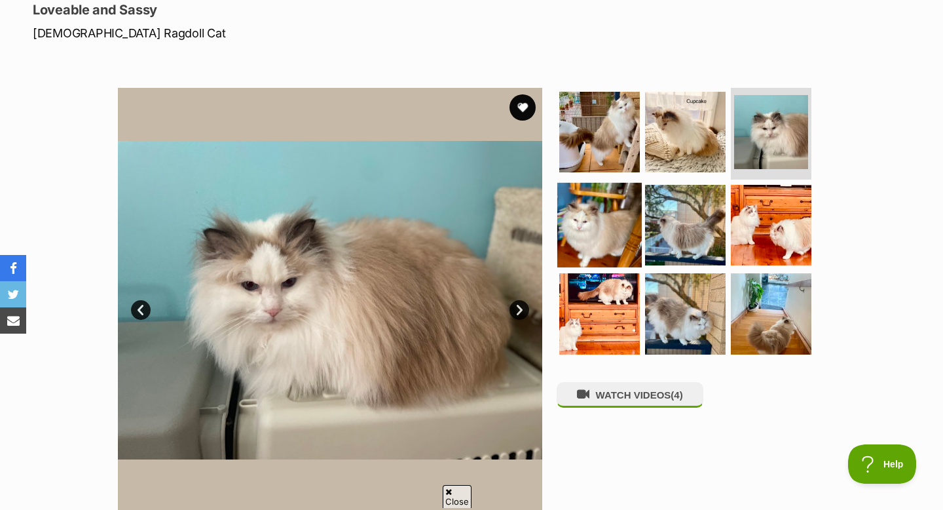
click at [594, 231] on img at bounding box center [600, 224] width 85 height 85
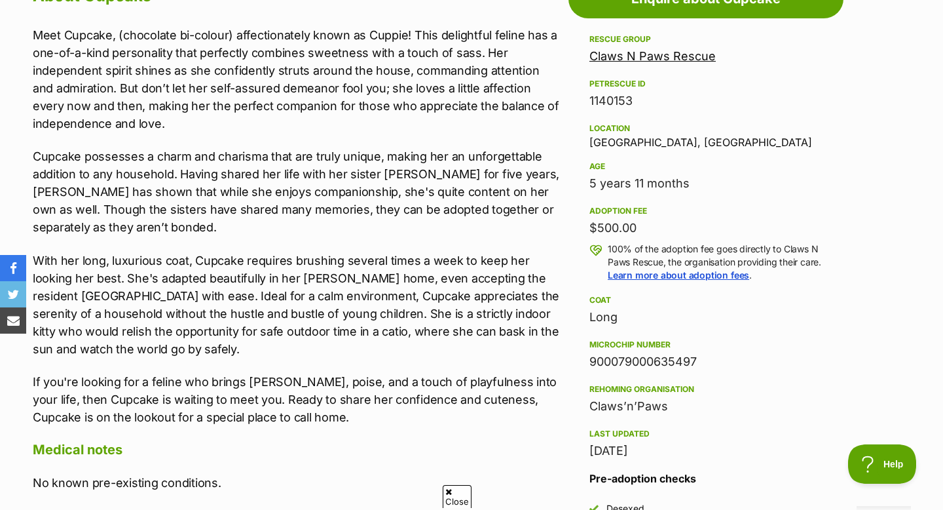
scroll to position [757, 0]
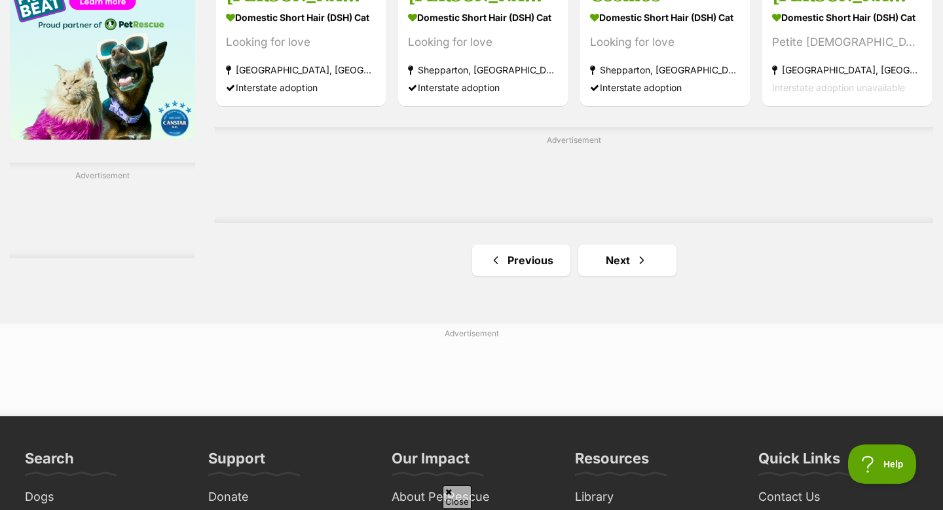
scroll to position [2159, 0]
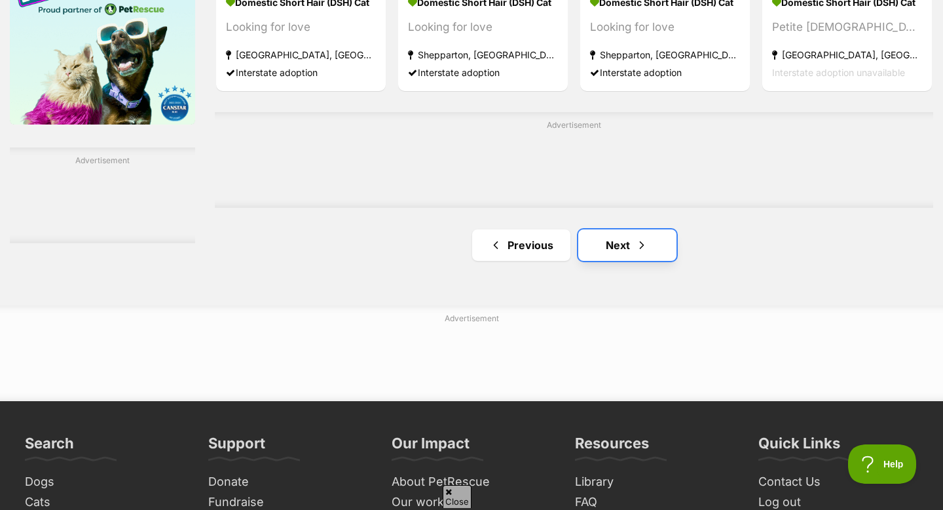
click at [637, 252] on span "Next page" at bounding box center [642, 245] width 13 height 16
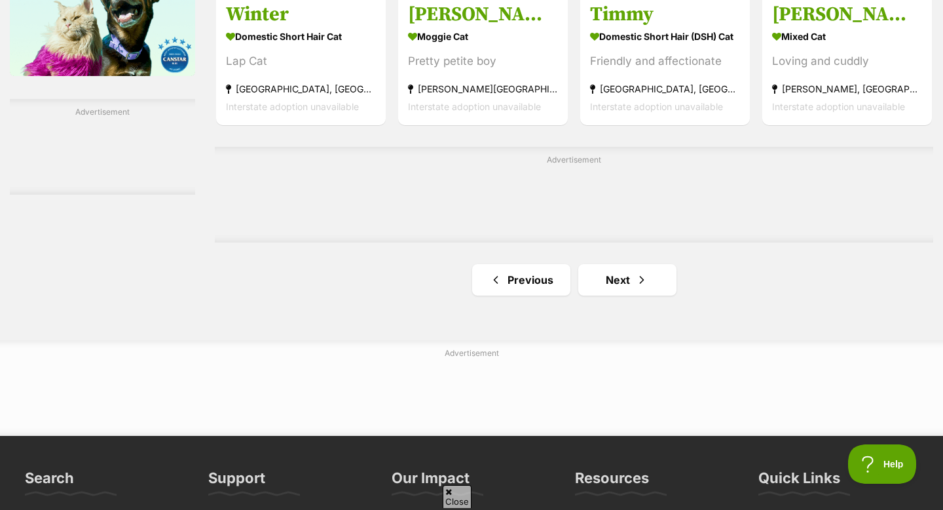
scroll to position [2220, 0]
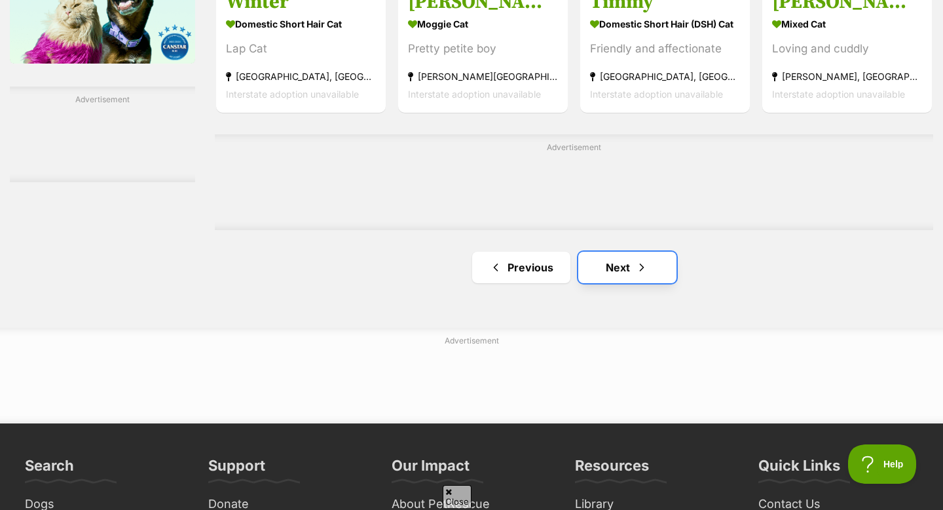
click at [631, 261] on link "Next" at bounding box center [628, 267] width 98 height 31
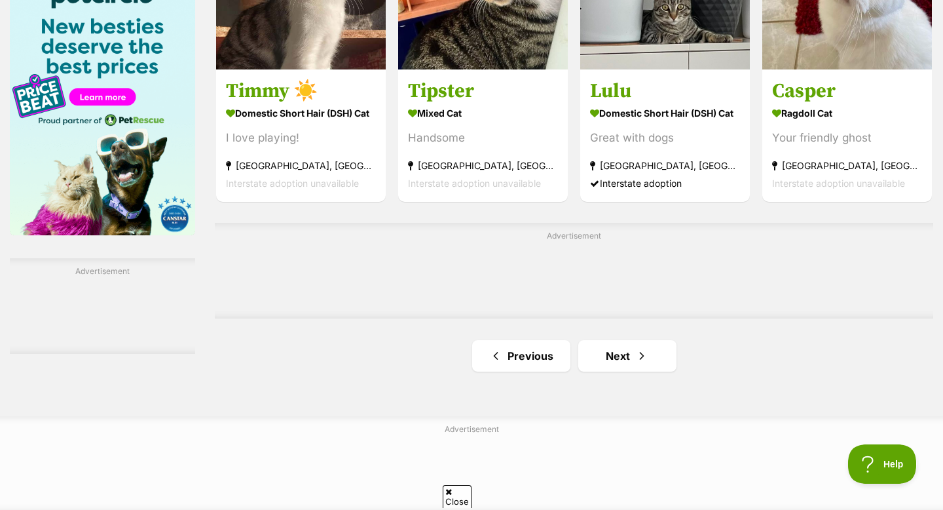
scroll to position [2063, 0]
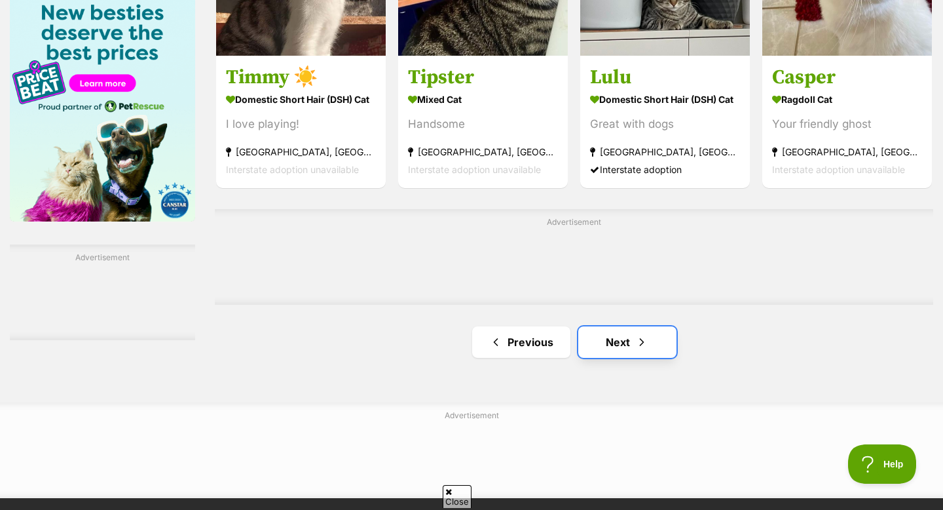
click at [636, 349] on span "Next page" at bounding box center [642, 342] width 13 height 16
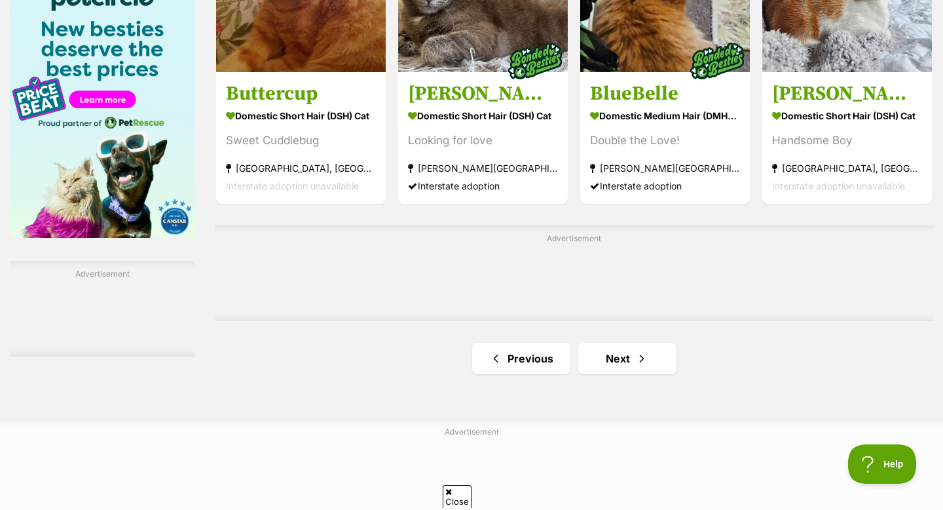
scroll to position [2047, 0]
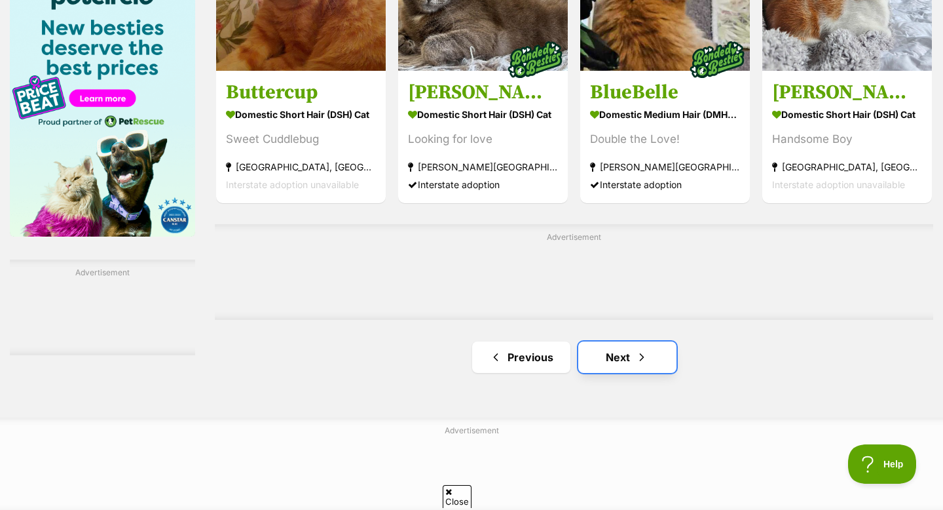
click at [636, 361] on span "Next page" at bounding box center [642, 357] width 13 height 16
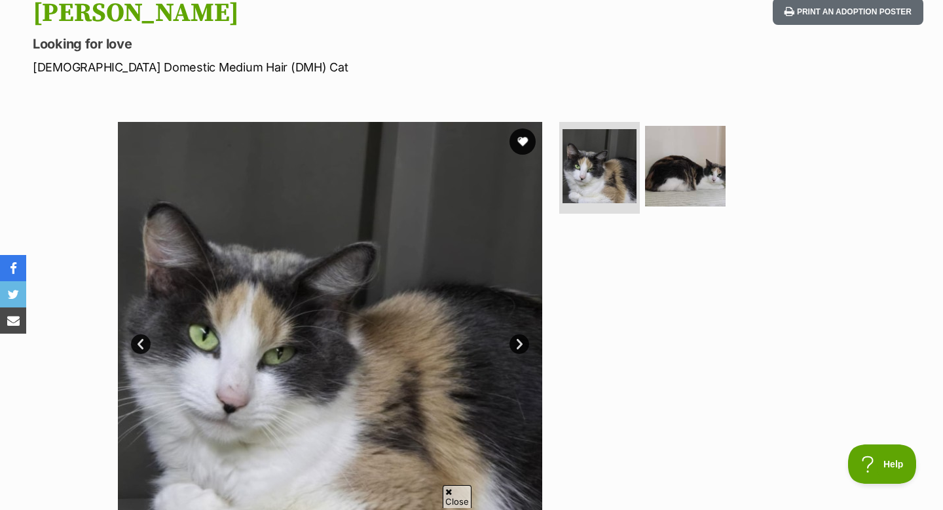
scroll to position [162, 0]
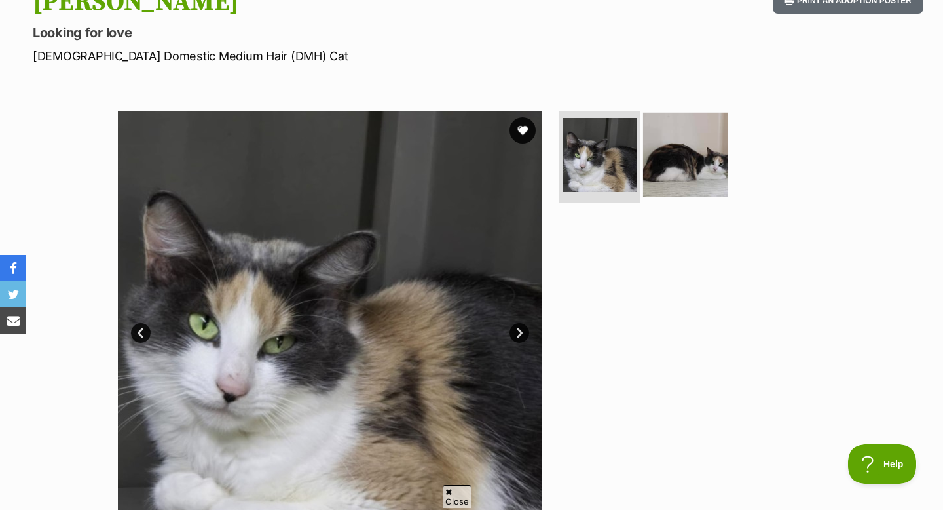
click at [675, 147] on img at bounding box center [685, 155] width 85 height 85
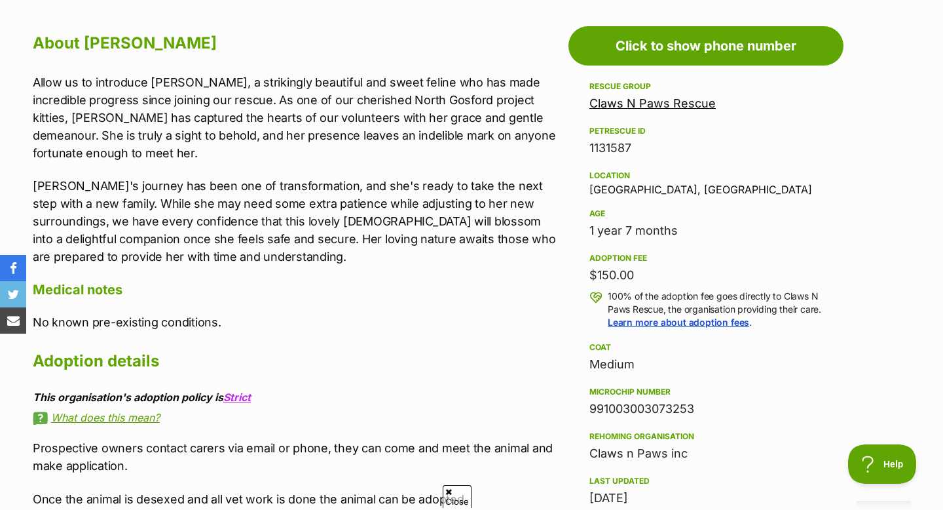
scroll to position [711, 0]
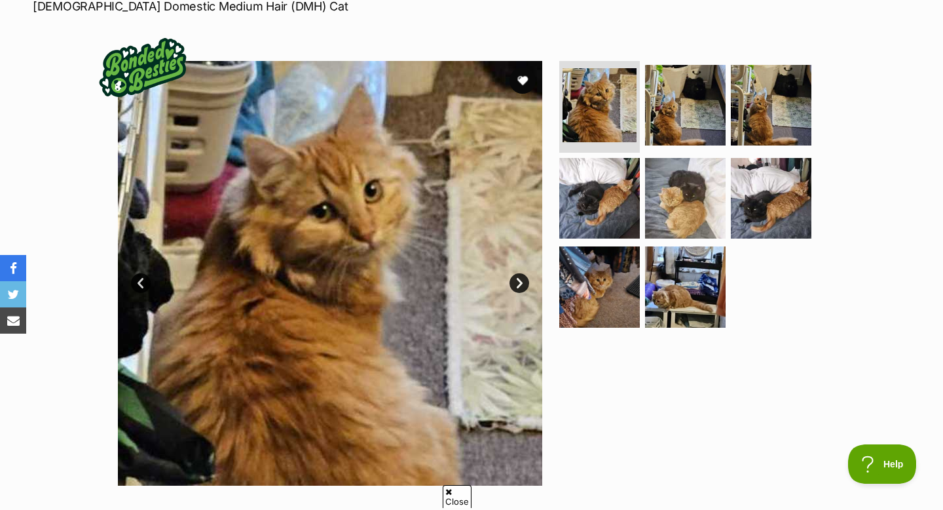
scroll to position [214, 0]
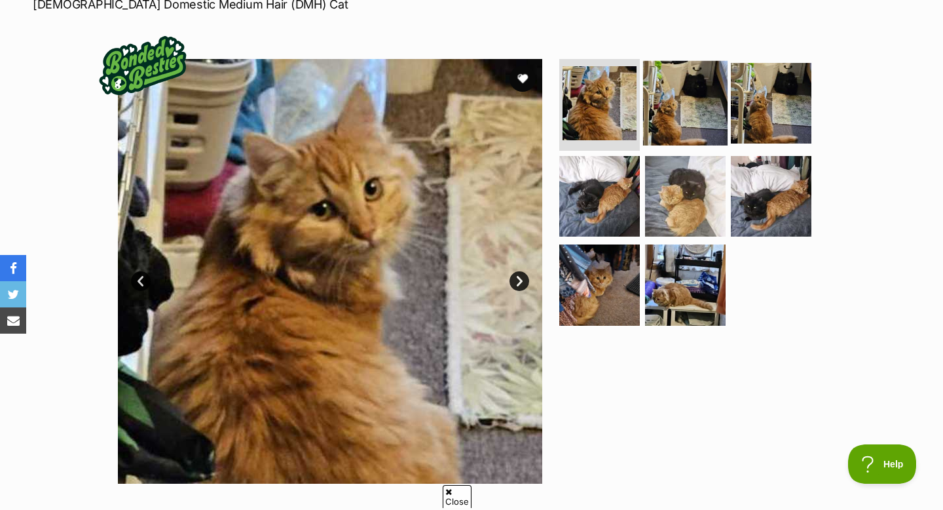
click at [676, 89] on img at bounding box center [685, 103] width 85 height 85
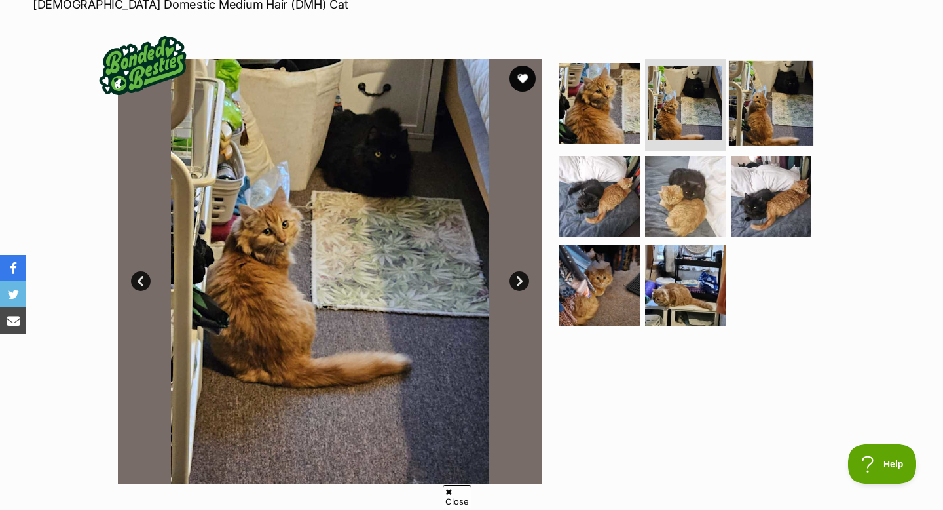
click at [803, 97] on img at bounding box center [771, 103] width 85 height 85
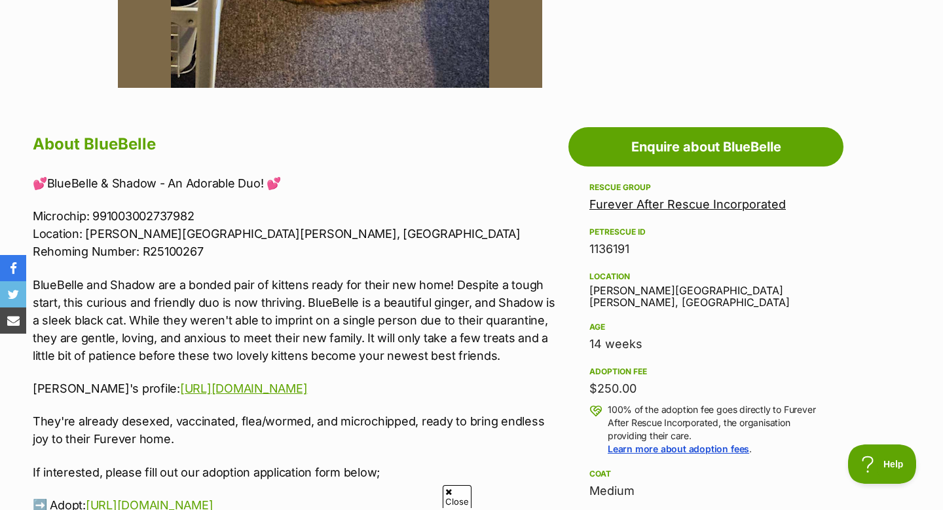
scroll to position [610, 0]
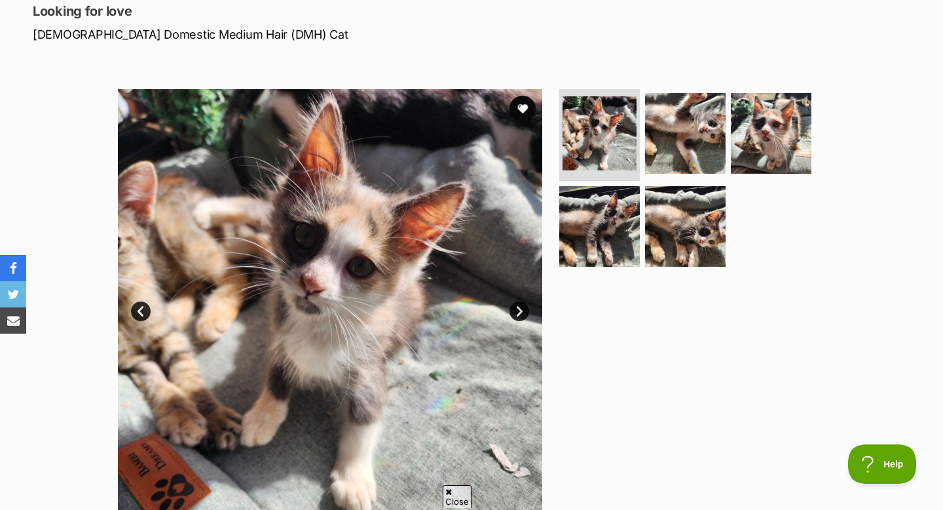
scroll to position [184, 0]
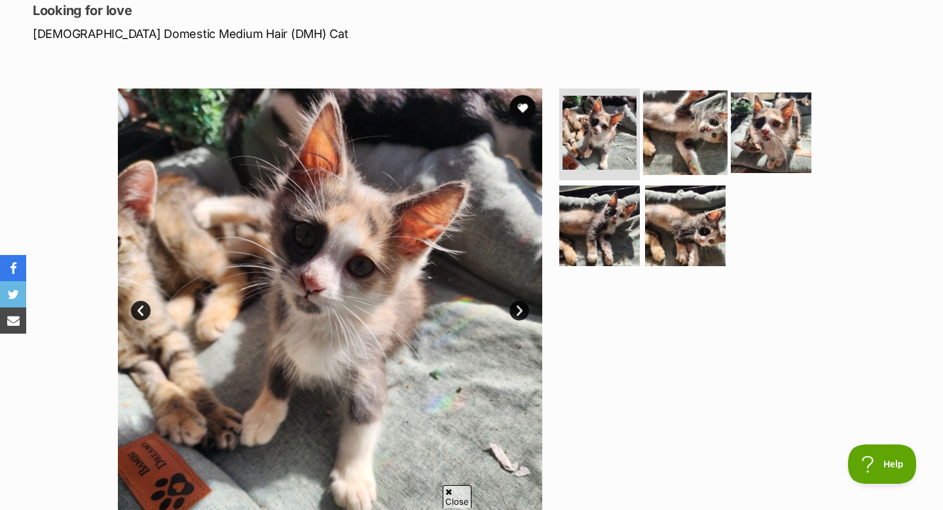
click at [660, 137] on img at bounding box center [685, 132] width 85 height 85
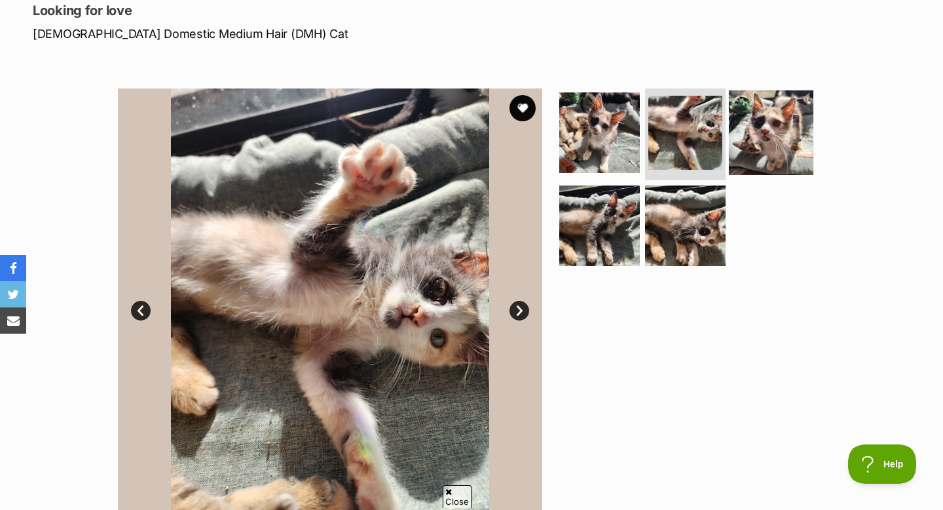
click at [791, 121] on img at bounding box center [771, 132] width 85 height 85
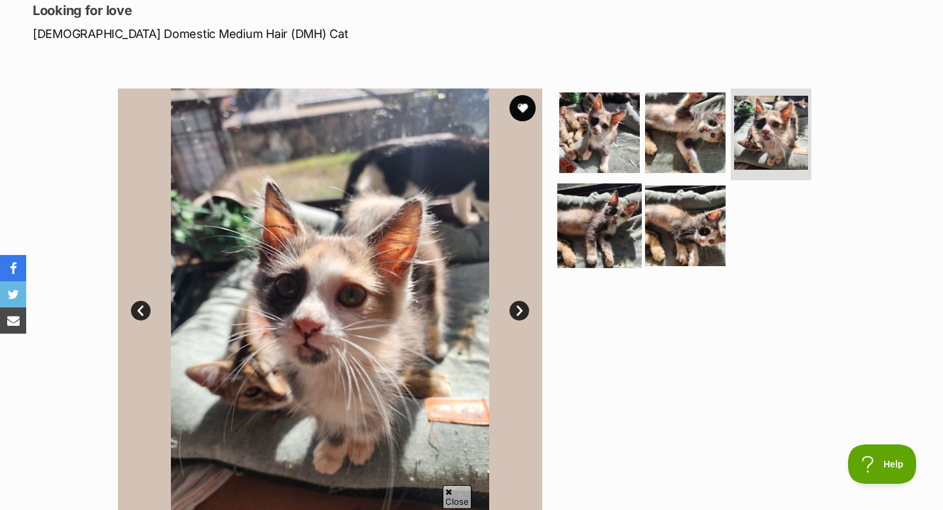
click at [599, 228] on img at bounding box center [600, 225] width 85 height 85
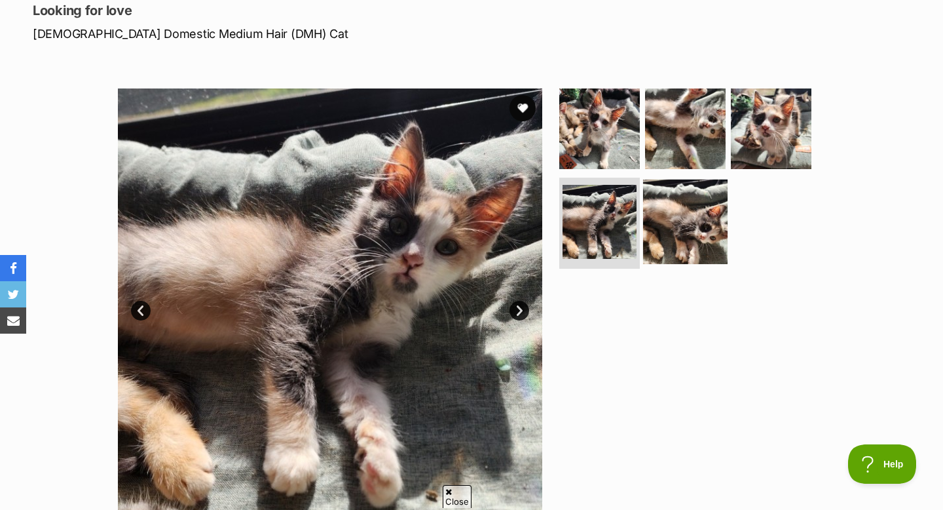
click at [673, 221] on img at bounding box center [685, 221] width 85 height 85
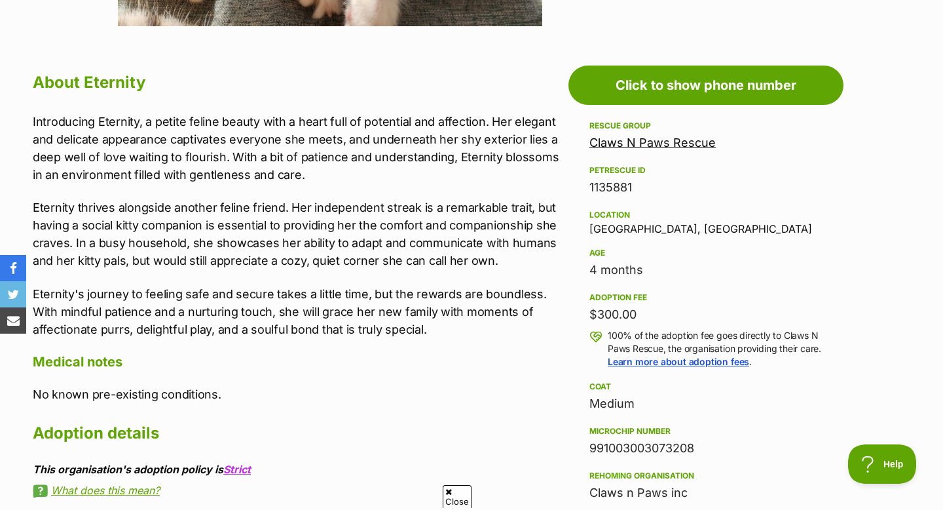
scroll to position [668, 0]
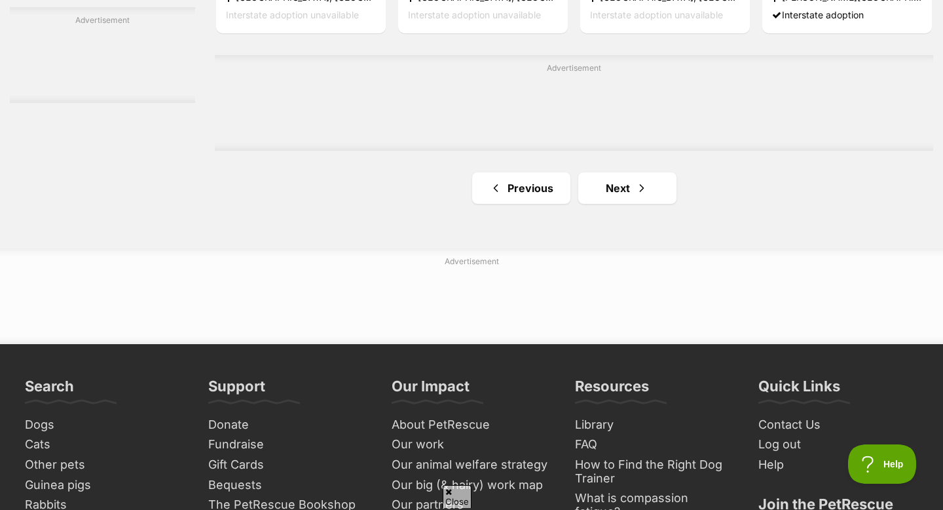
scroll to position [2311, 0]
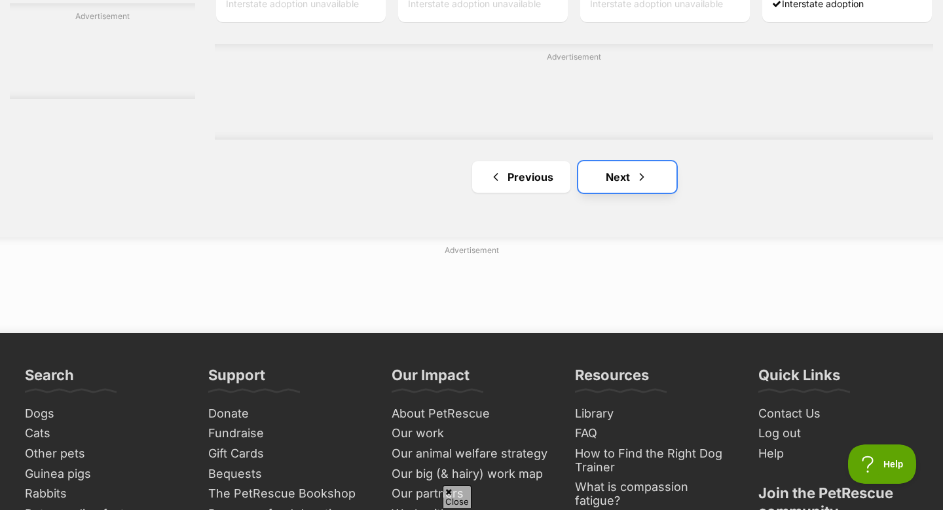
click at [608, 181] on link "Next" at bounding box center [628, 176] width 98 height 31
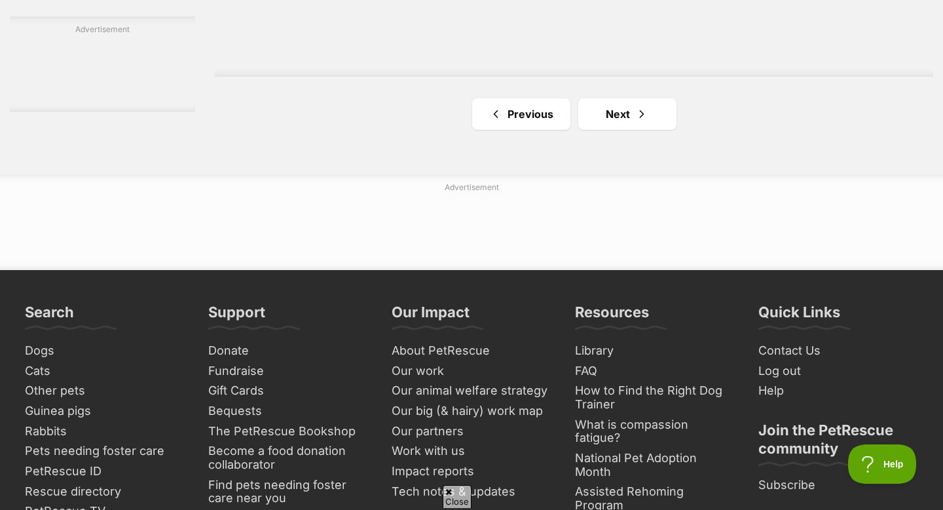
scroll to position [2300, 0]
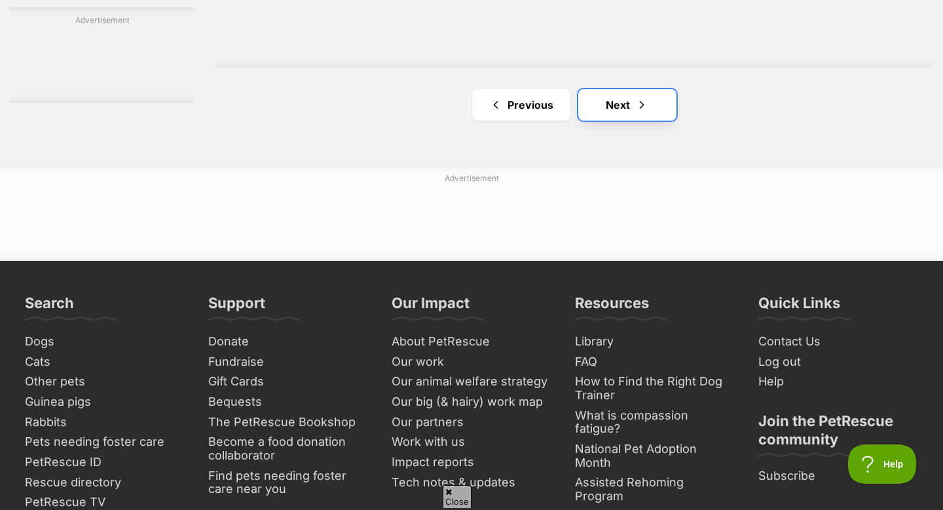
click at [632, 121] on link "Next" at bounding box center [628, 104] width 98 height 31
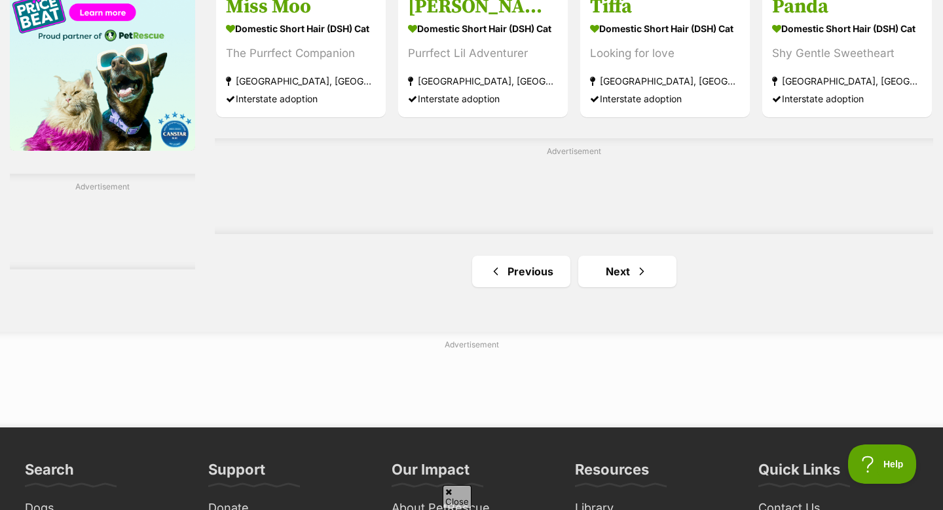
scroll to position [2163, 0]
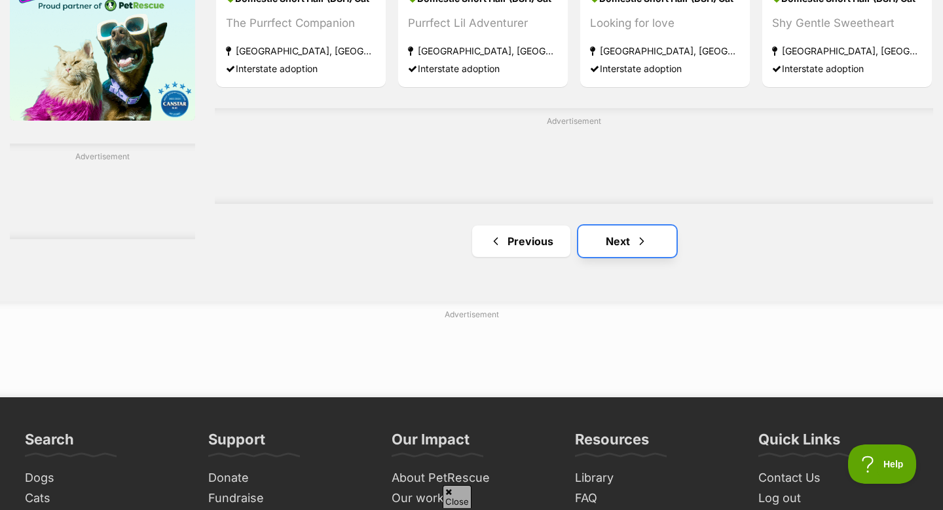
click at [636, 242] on span "Next page" at bounding box center [642, 241] width 13 height 16
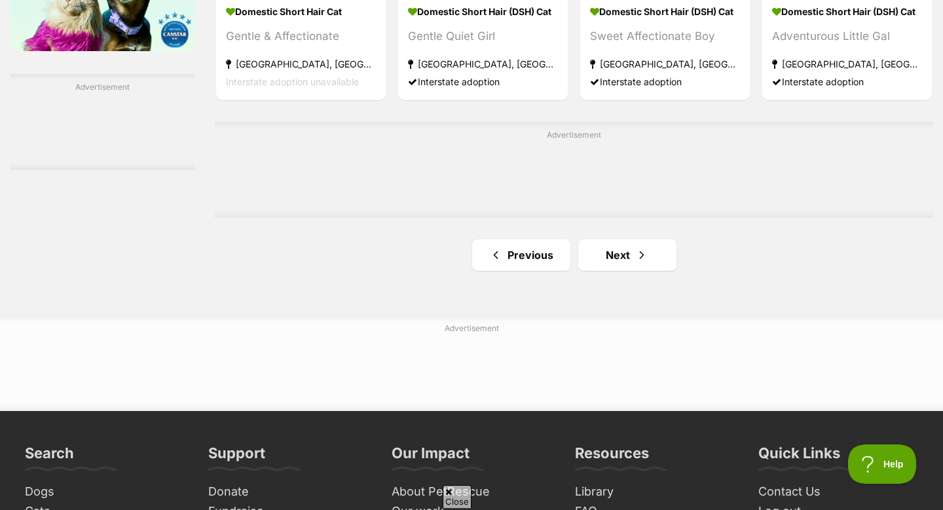
scroll to position [2234, 0]
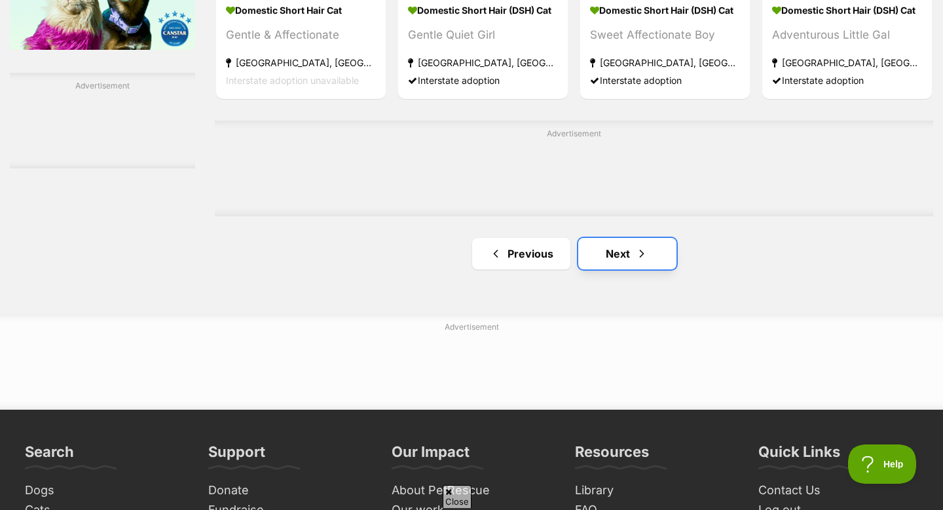
click at [645, 249] on span "Next page" at bounding box center [642, 254] width 13 height 16
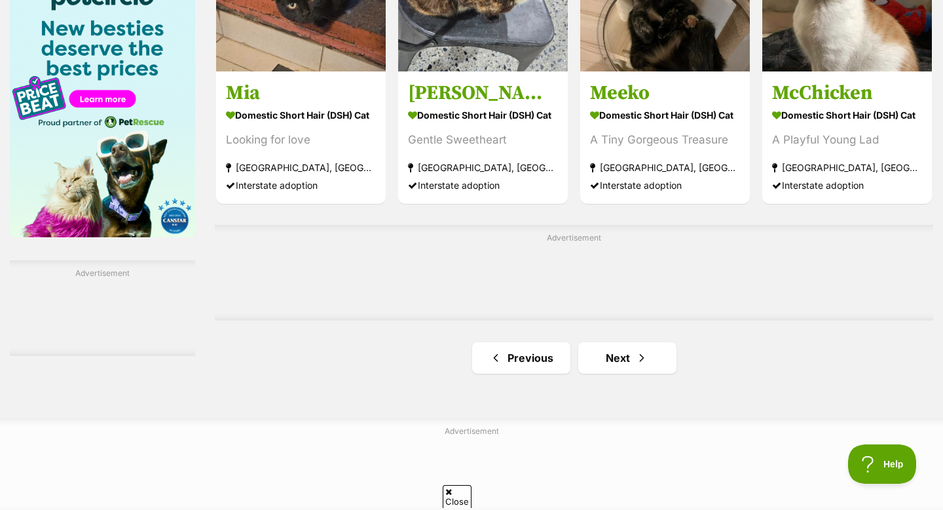
scroll to position [2053, 0]
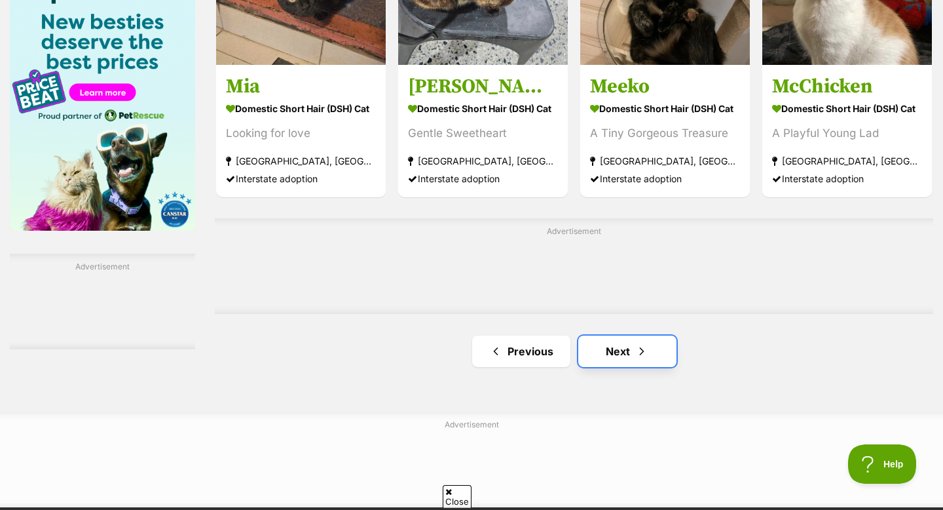
click at [636, 352] on span "Next page" at bounding box center [642, 351] width 13 height 16
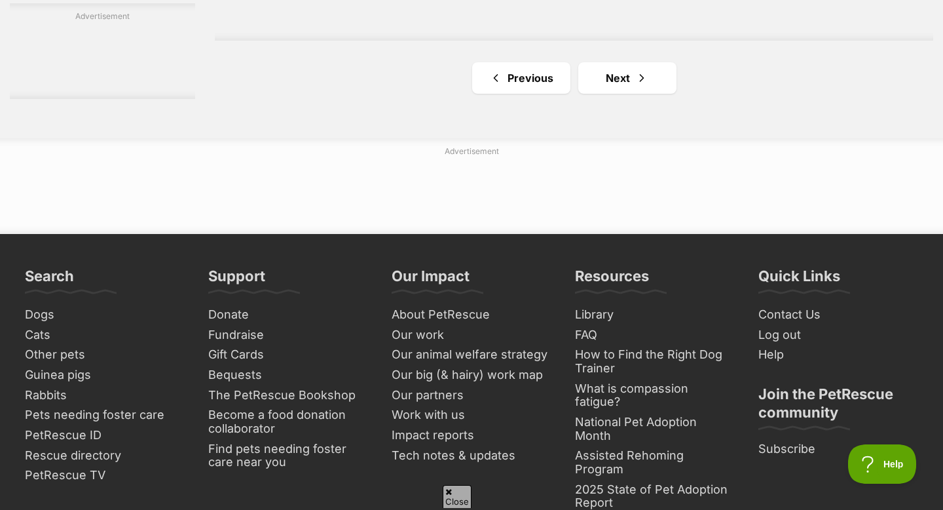
scroll to position [2335, 0]
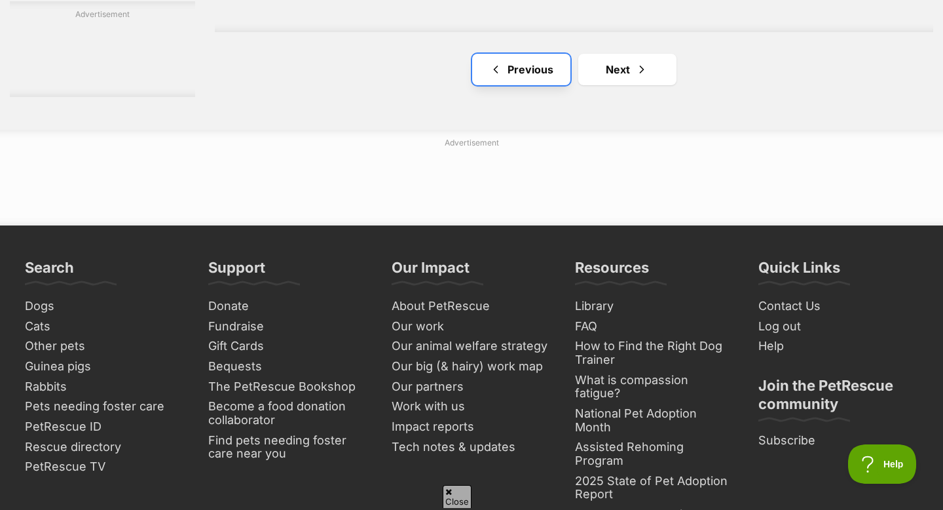
click at [493, 65] on span "Previous page" at bounding box center [495, 70] width 13 height 16
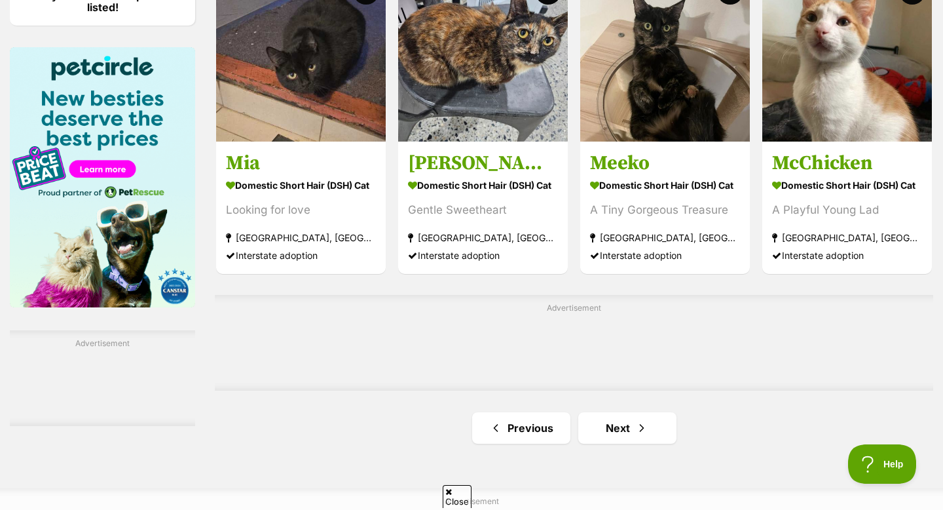
scroll to position [1979, 0]
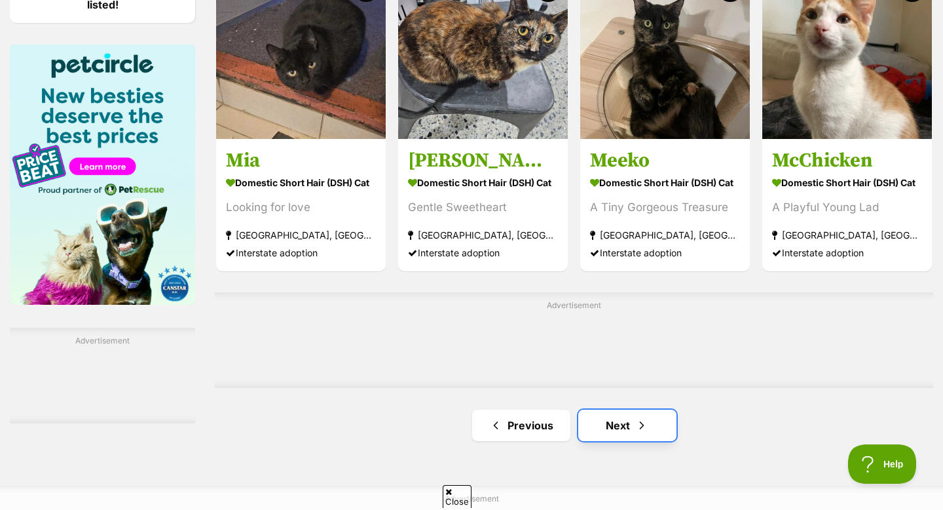
click at [613, 427] on link "Next" at bounding box center [628, 424] width 98 height 31
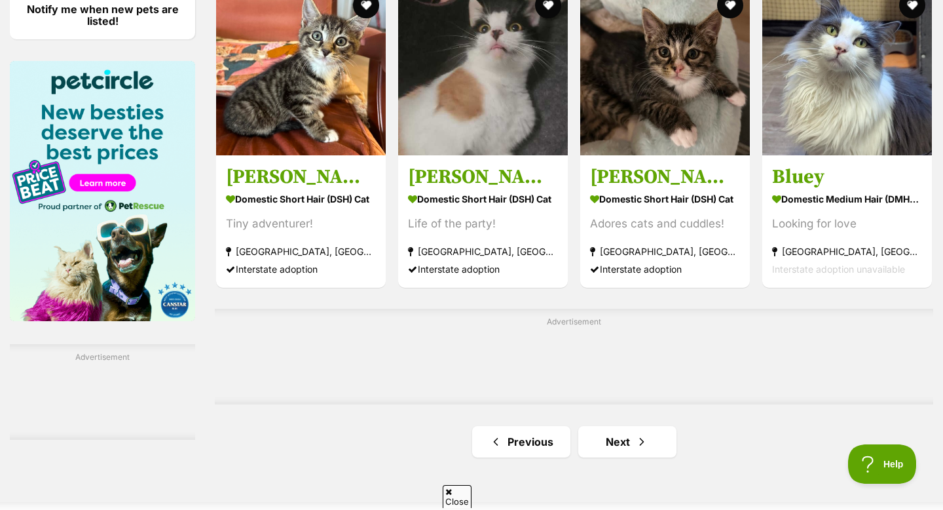
scroll to position [1966, 0]
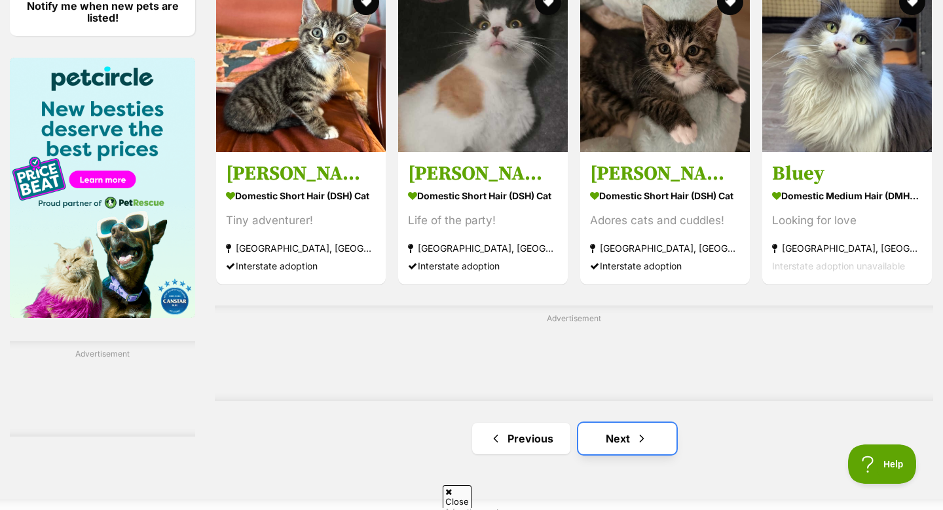
click at [633, 449] on link "Next" at bounding box center [628, 438] width 98 height 31
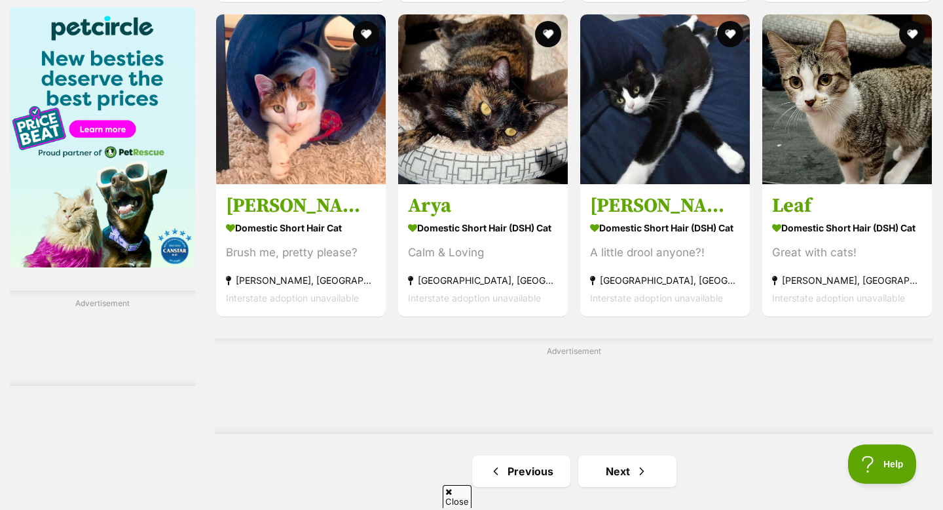
scroll to position [2025, 0]
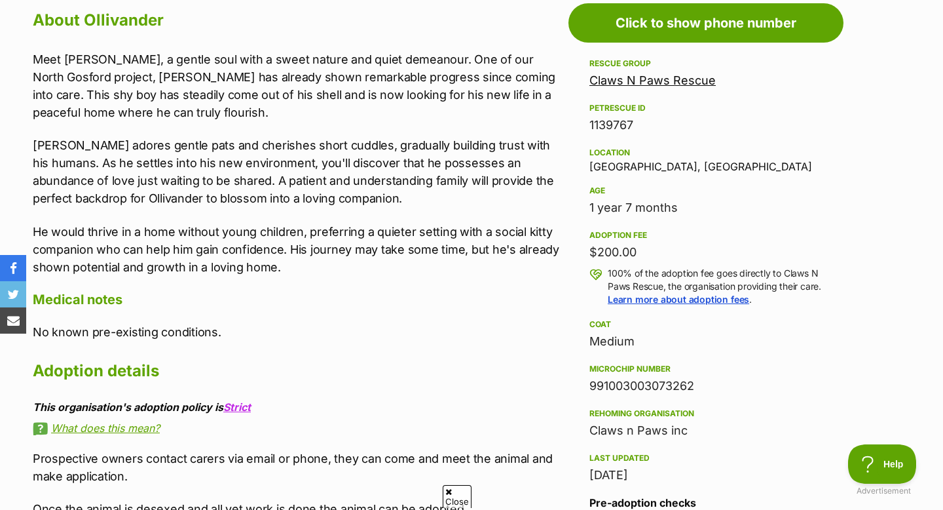
scroll to position [748, 0]
